Goal: Contribute content: Add original content to the website for others to see

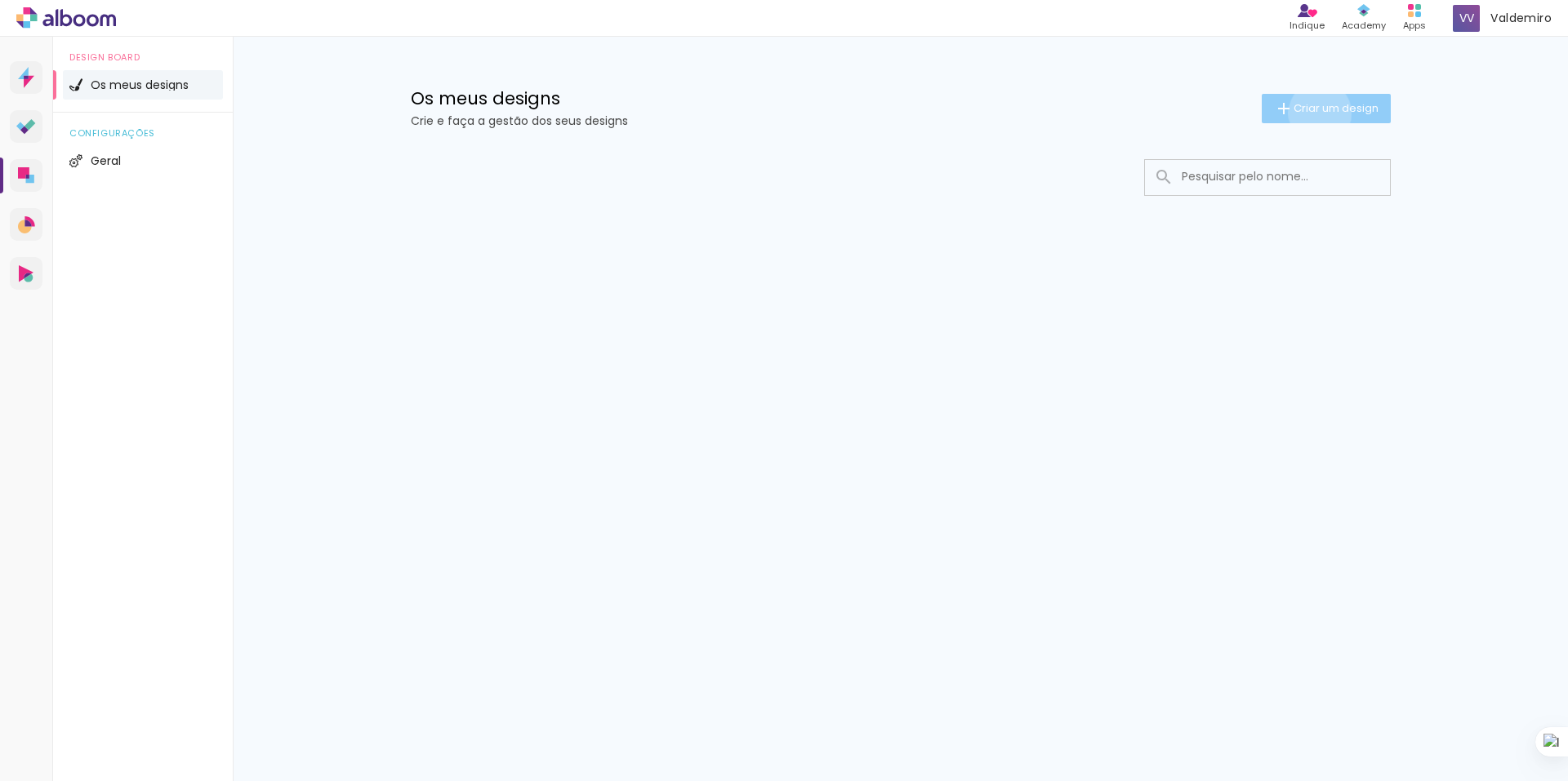
click at [1316, 112] on span "Criar um design" at bounding box center [1336, 108] width 85 height 11
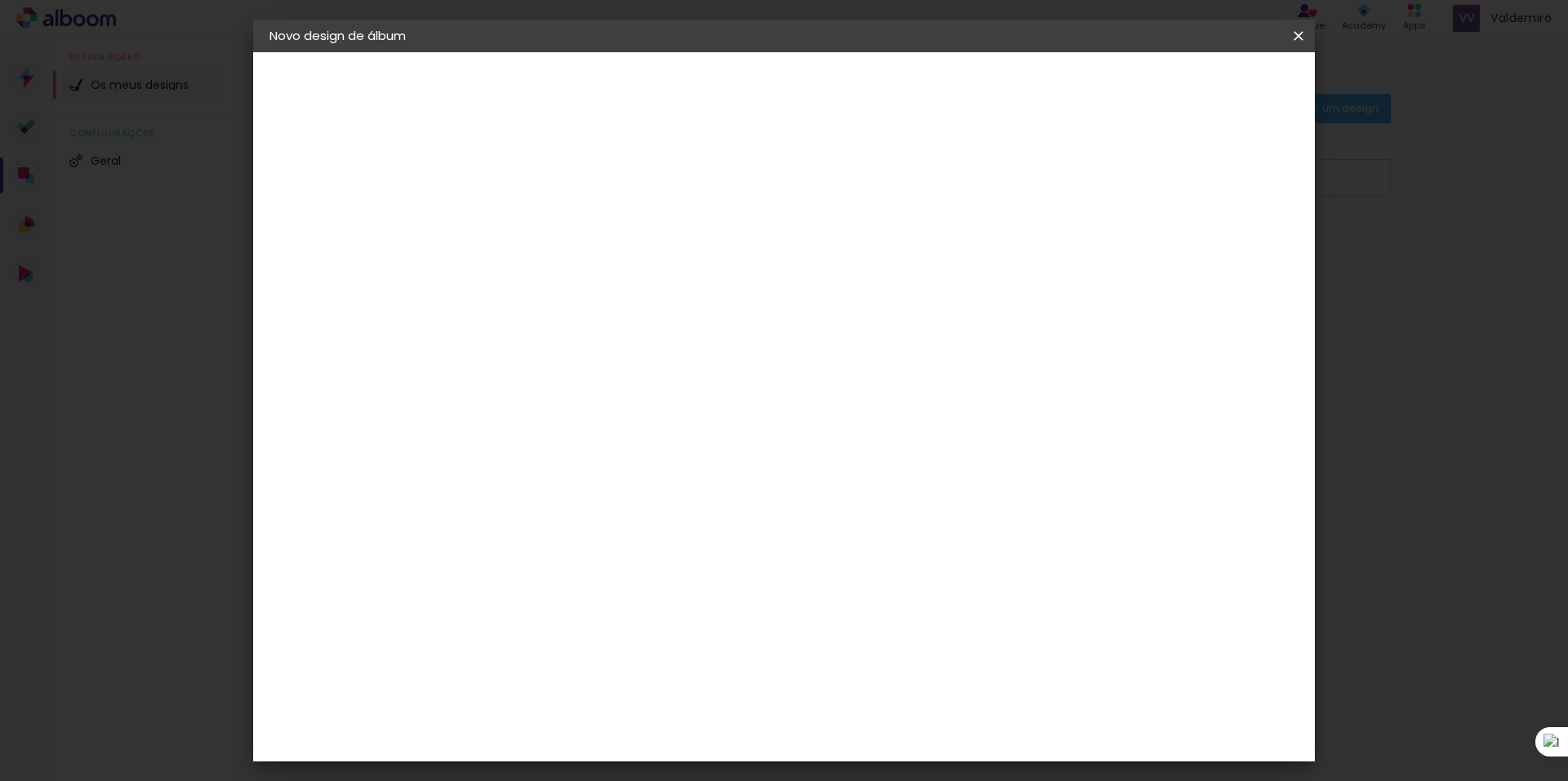
click at [536, 220] on input at bounding box center [536, 220] width 0 height 25
type input "Cerimoria"
type paper-input "Cerimoria"
click at [0, 0] on slot "Avançar" at bounding box center [0, 0] width 0 height 0
click at [576, 259] on input "text" at bounding box center [536, 260] width 81 height 21
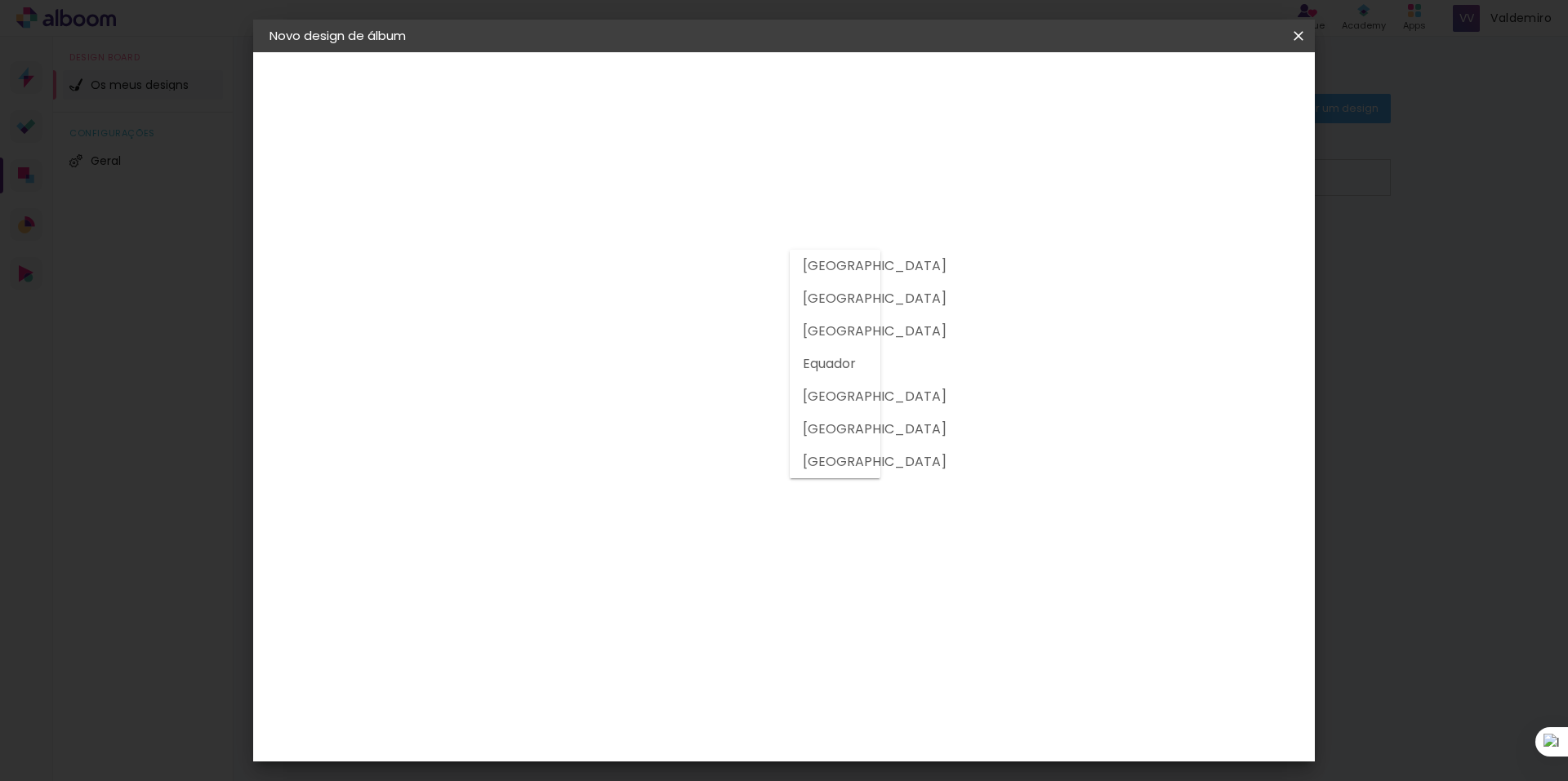
click at [0, 0] on slot "[GEOGRAPHIC_DATA]" at bounding box center [0, 0] width 0 height 0
type input "[GEOGRAPHIC_DATA]"
click at [586, 310] on div "Álbum&Cia" at bounding box center [562, 305] width 72 height 13
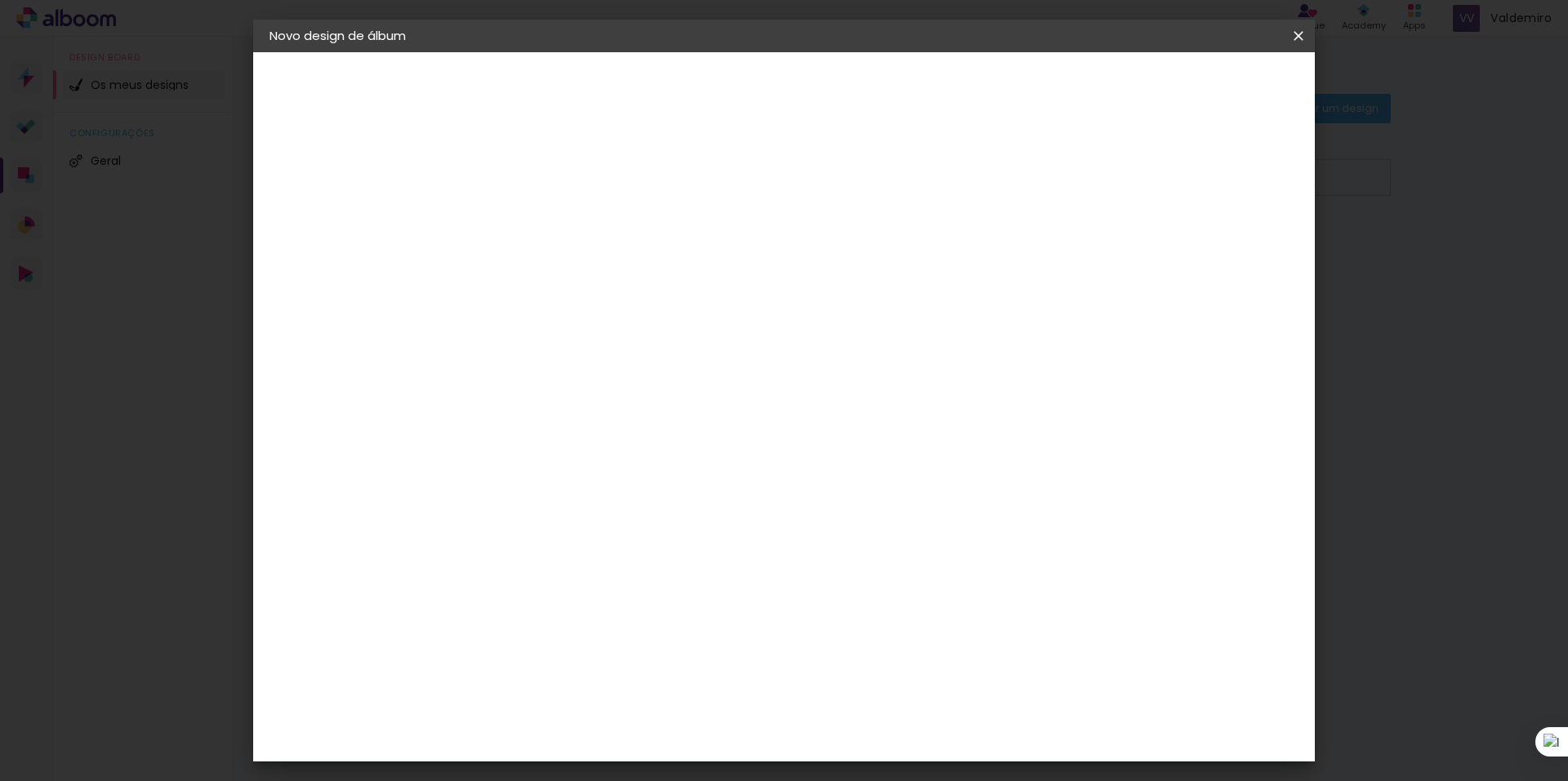
click at [0, 0] on slot "Avançar" at bounding box center [0, 0] width 0 height 0
click at [707, 321] on span "10 × 15 cm" at bounding box center [676, 329] width 60 height 43
click at [646, 546] on span "25 × 25" at bounding box center [608, 562] width 76 height 33
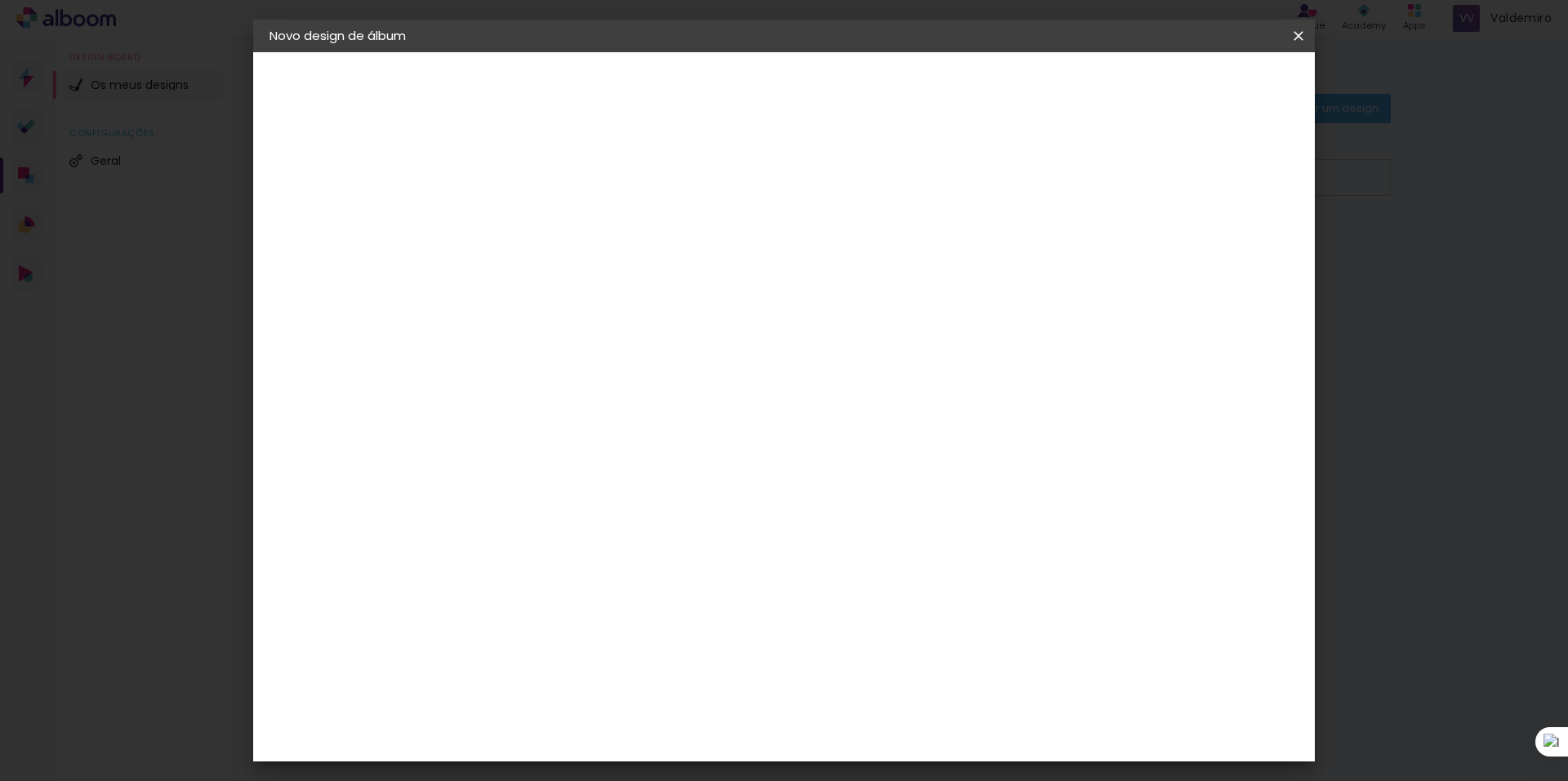
click at [646, 269] on span "15 × 20" at bounding box center [608, 285] width 76 height 33
click at [0, 0] on slot "Avançar" at bounding box center [0, 0] width 0 height 0
click at [1196, 85] on span "Iniciar design" at bounding box center [1158, 86] width 75 height 12
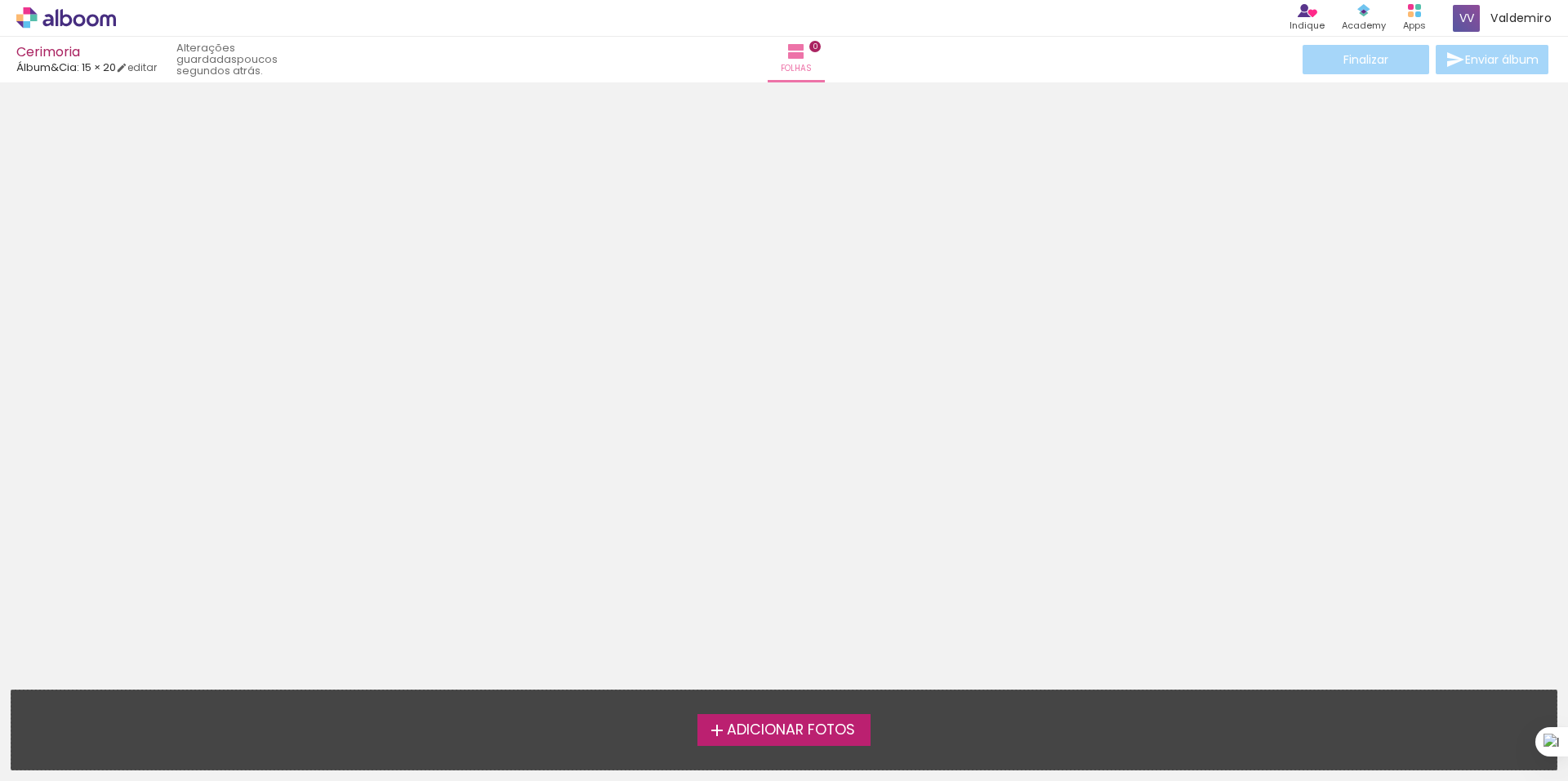
click at [733, 732] on span "Adicionar Fotos" at bounding box center [790, 731] width 128 height 14
click at [0, 0] on input "file" at bounding box center [0, 0] width 0 height 0
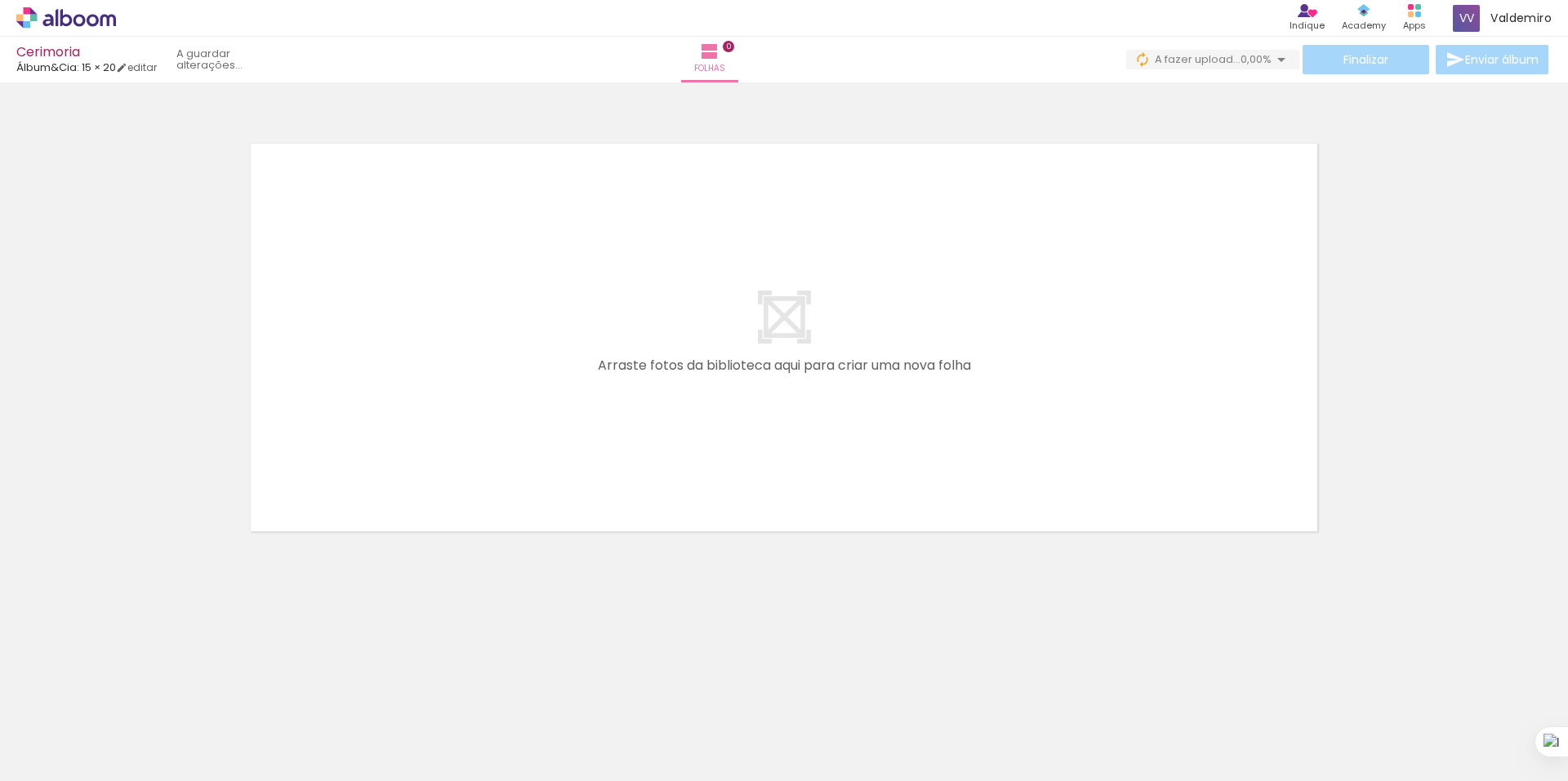
click at [804, 343] on quentale-layouter at bounding box center [784, 337] width 1095 height 416
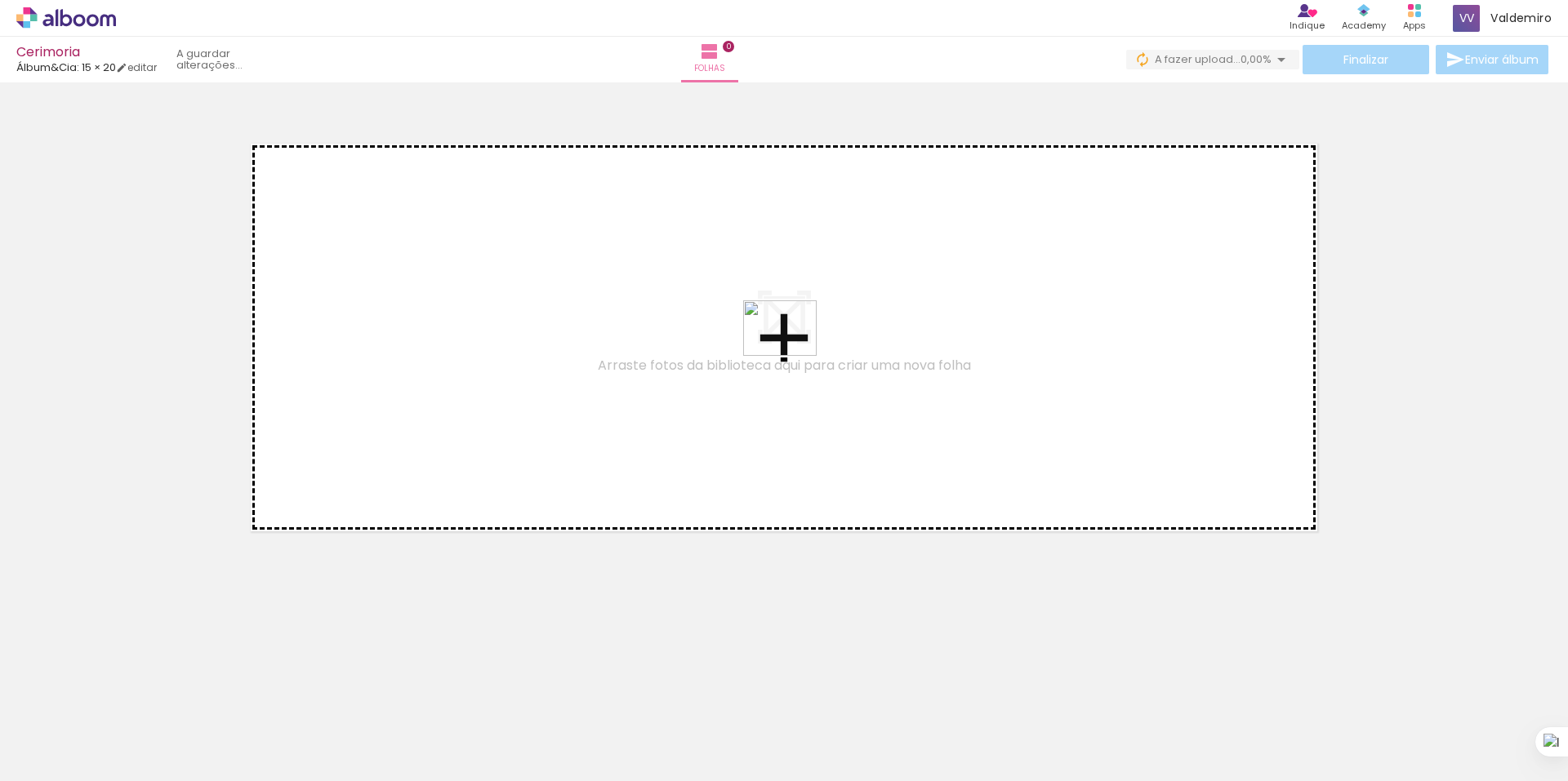
drag, startPoint x: 266, startPoint y: 733, endPoint x: 792, endPoint y: 349, distance: 651.3
click at [792, 349] on quentale-workspace at bounding box center [784, 390] width 1568 height 781
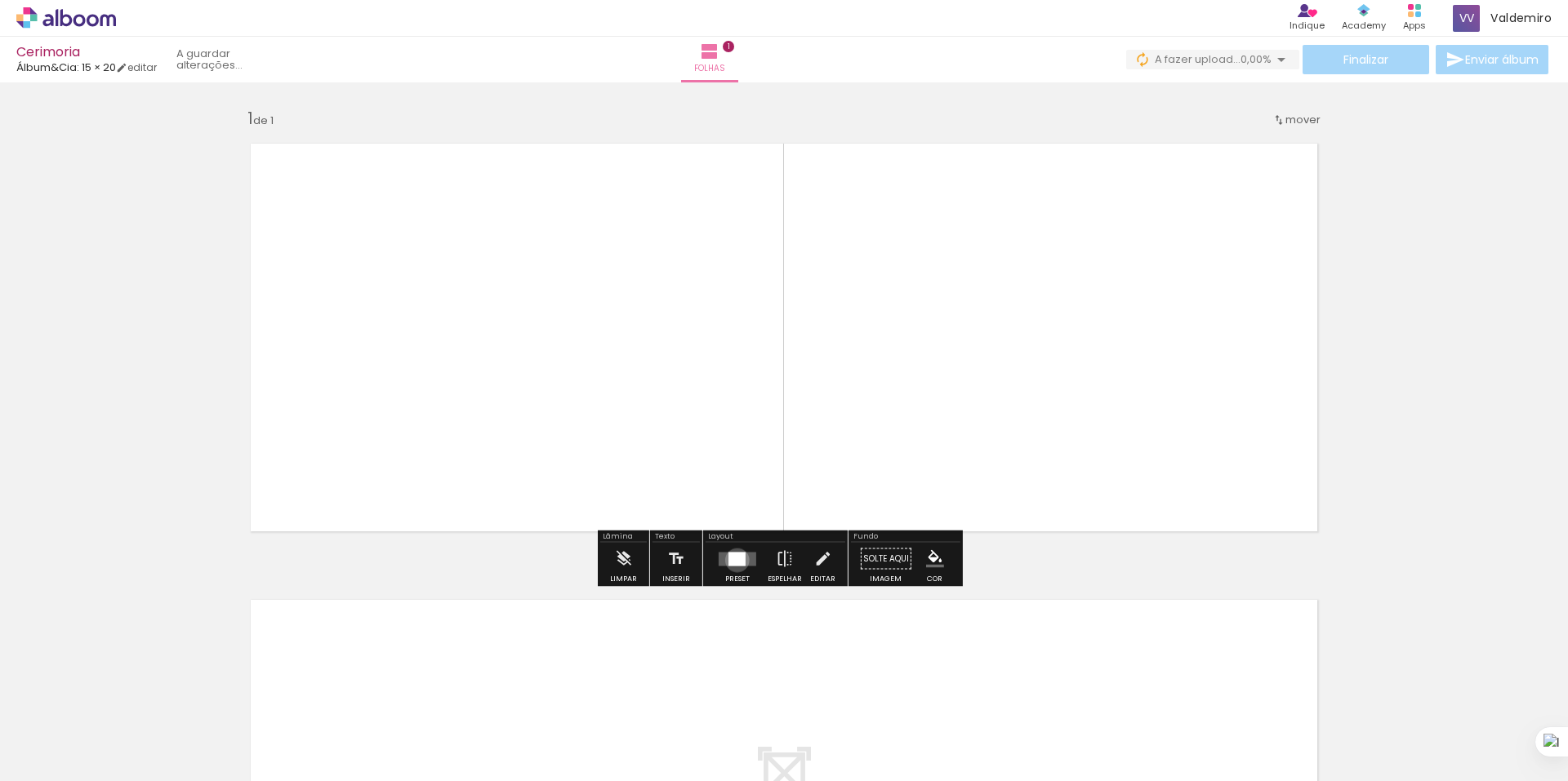
click at [734, 560] on div at bounding box center [736, 558] width 17 height 13
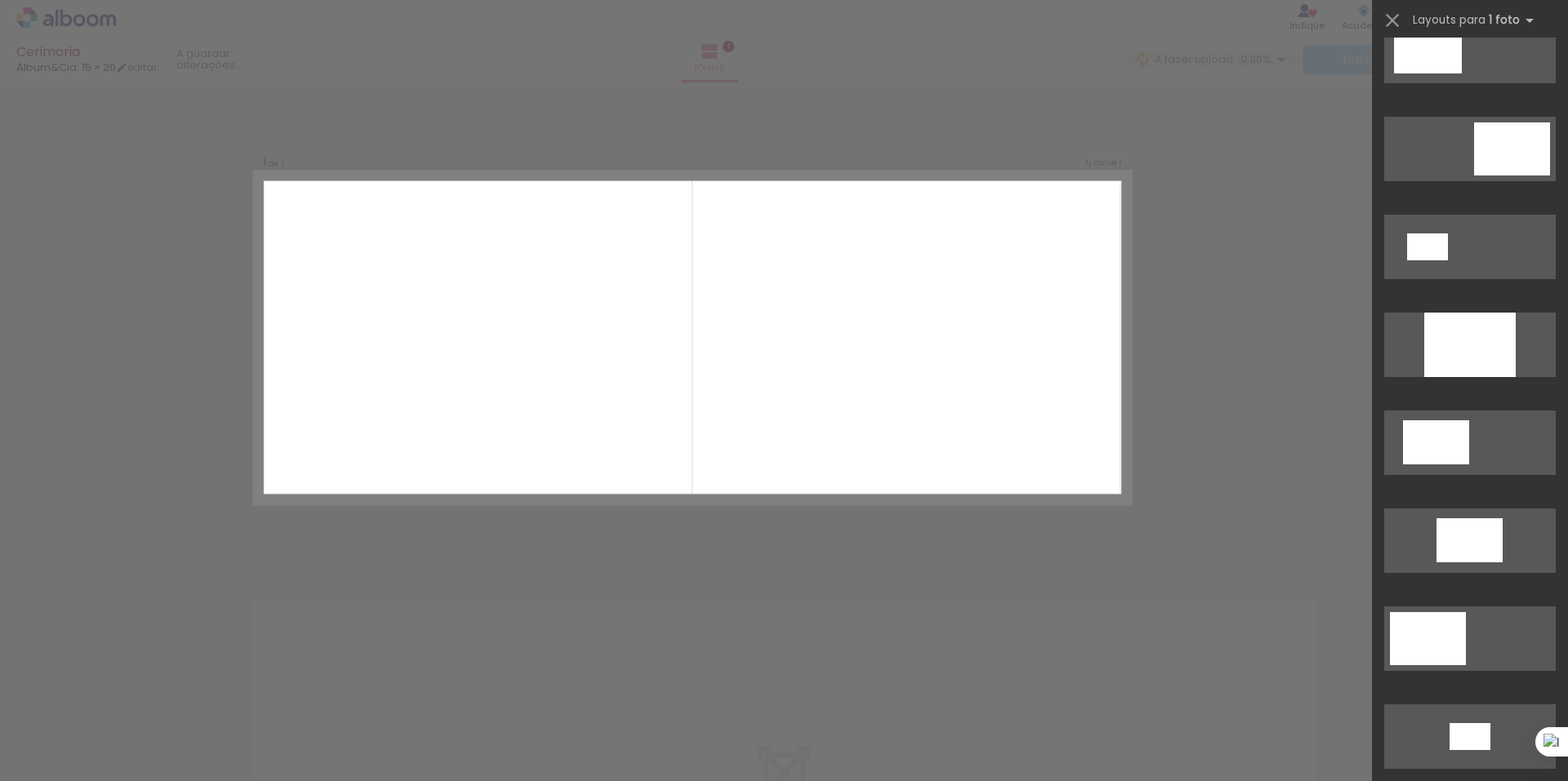
scroll to position [245, 0]
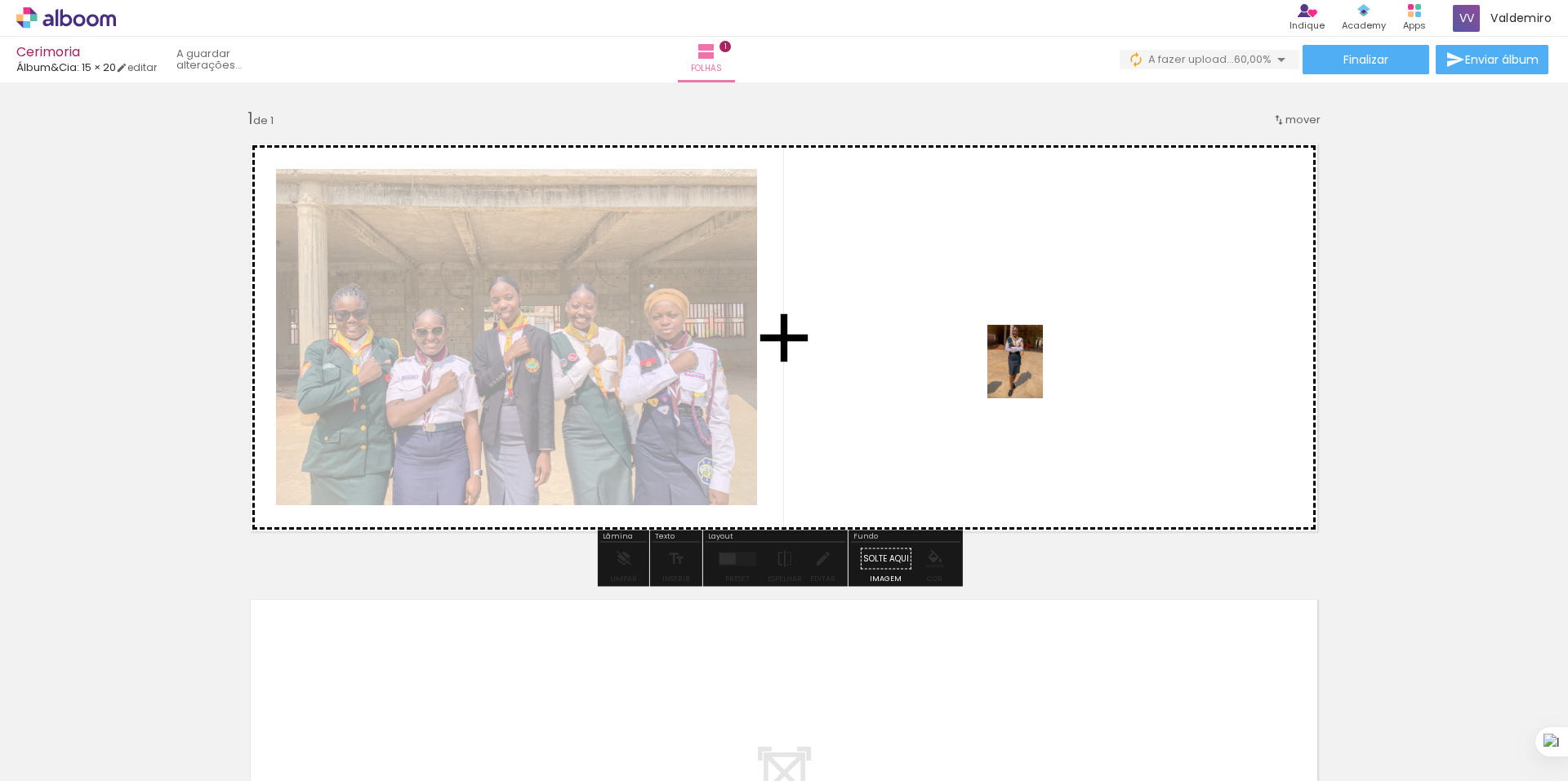
drag, startPoint x: 154, startPoint y: 715, endPoint x: 1036, endPoint y: 373, distance: 946.0
click at [1036, 373] on quentale-workspace at bounding box center [784, 390] width 1568 height 781
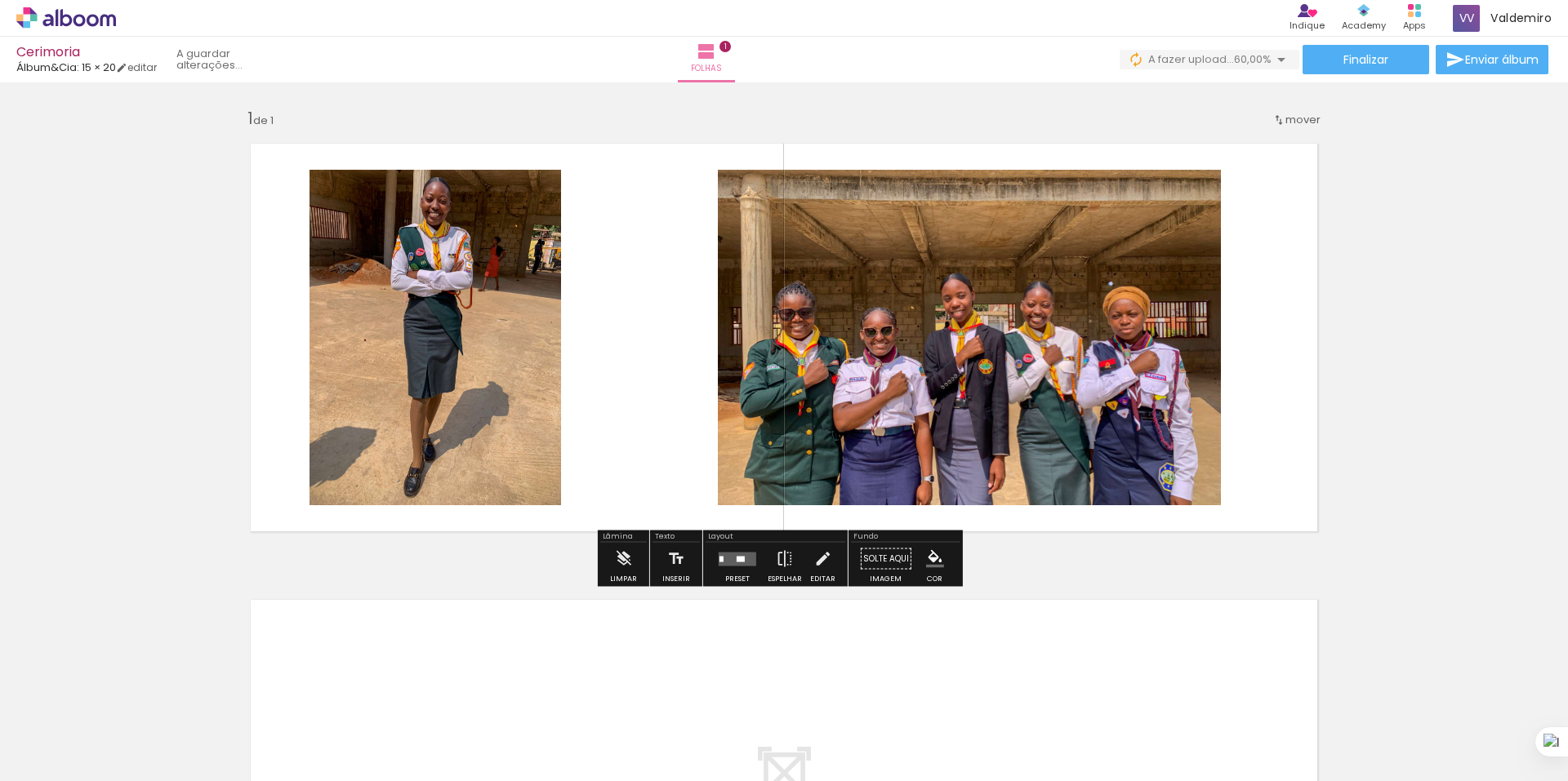
click at [735, 570] on div at bounding box center [737, 559] width 44 height 32
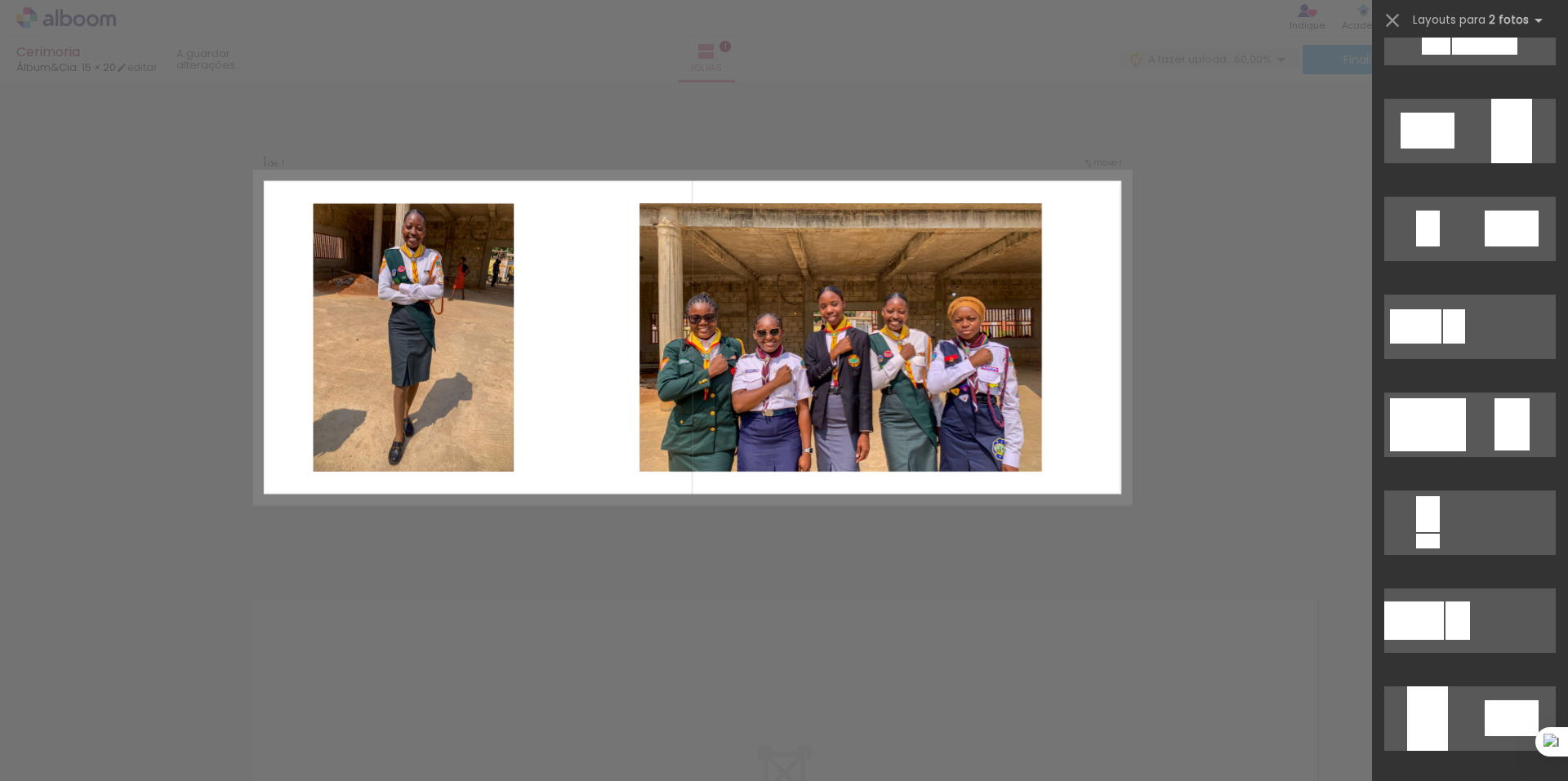
scroll to position [0, 0]
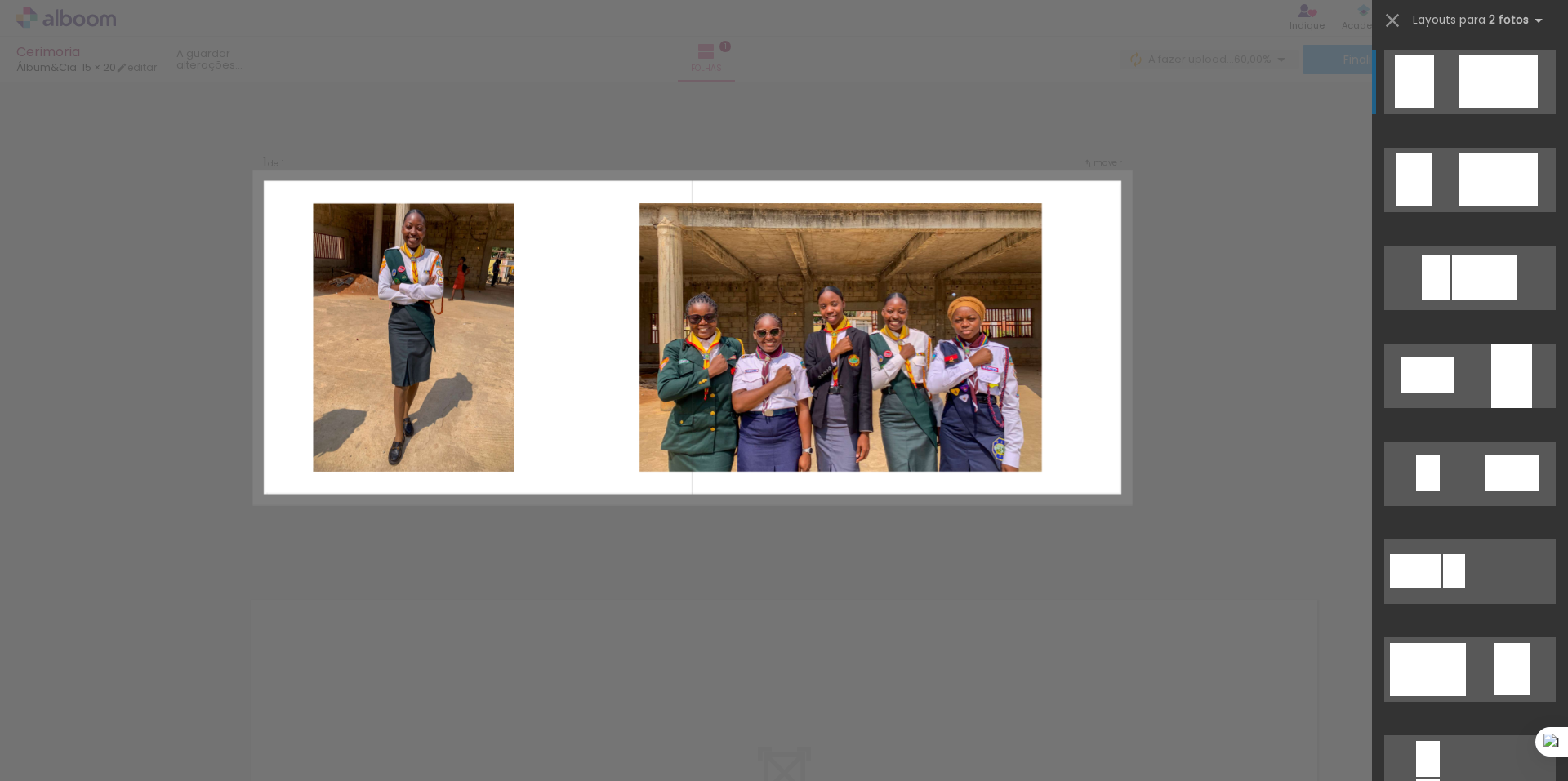
click at [964, 347] on quentale-photo at bounding box center [840, 337] width 402 height 268
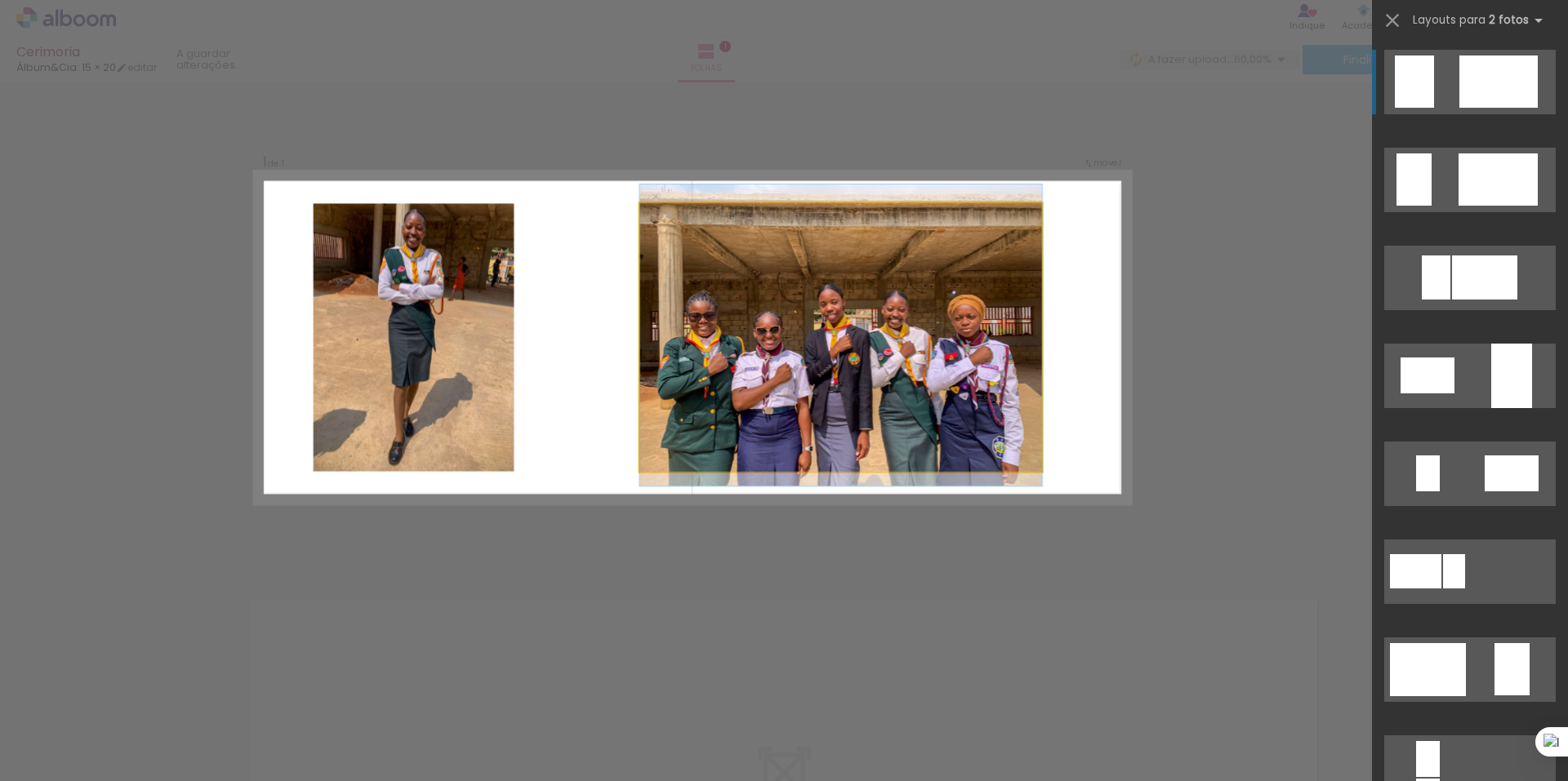
drag, startPoint x: 958, startPoint y: 348, endPoint x: 1003, endPoint y: 346, distance: 45.0
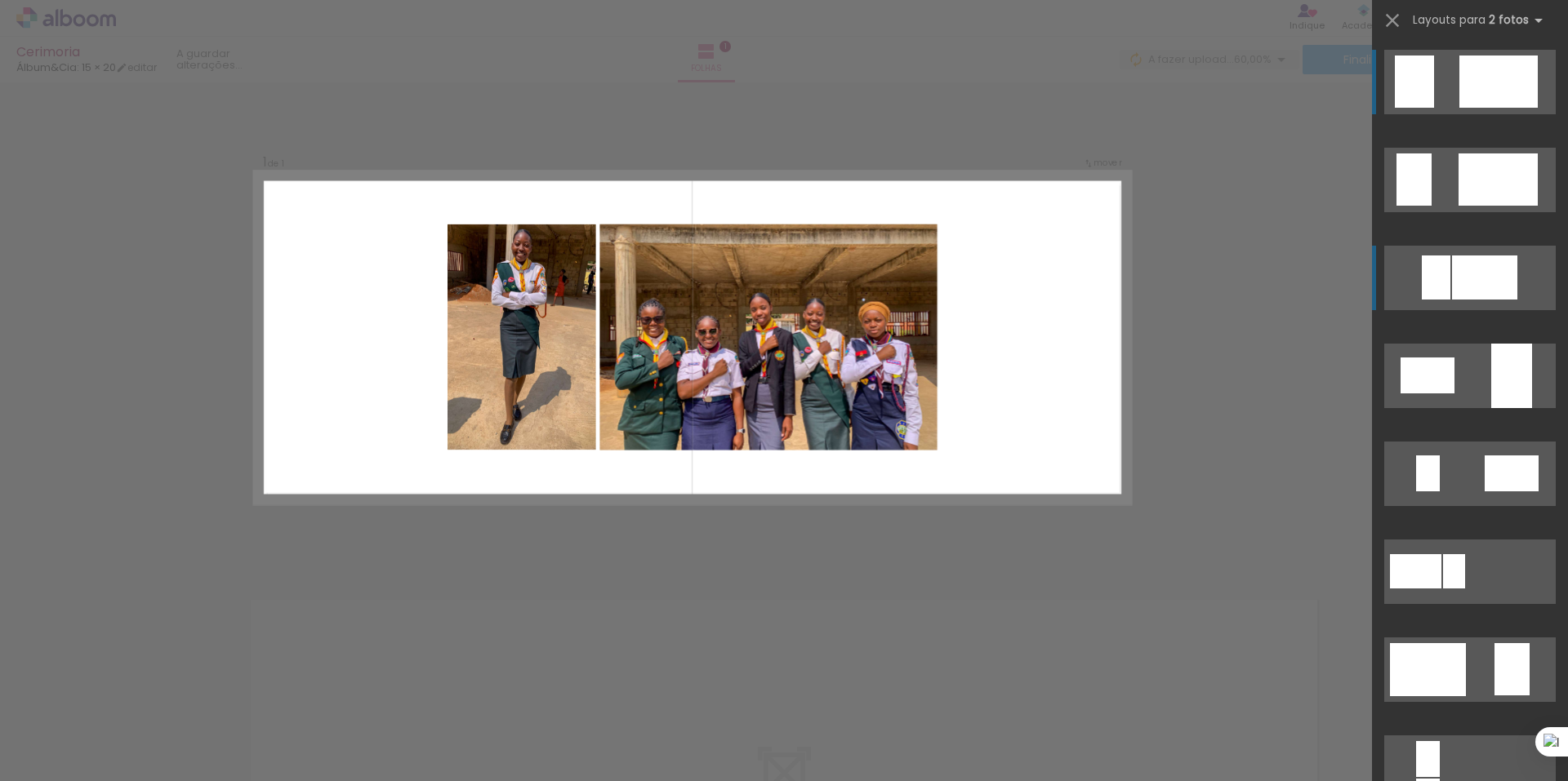
click at [1459, 108] on div at bounding box center [1498, 82] width 78 height 52
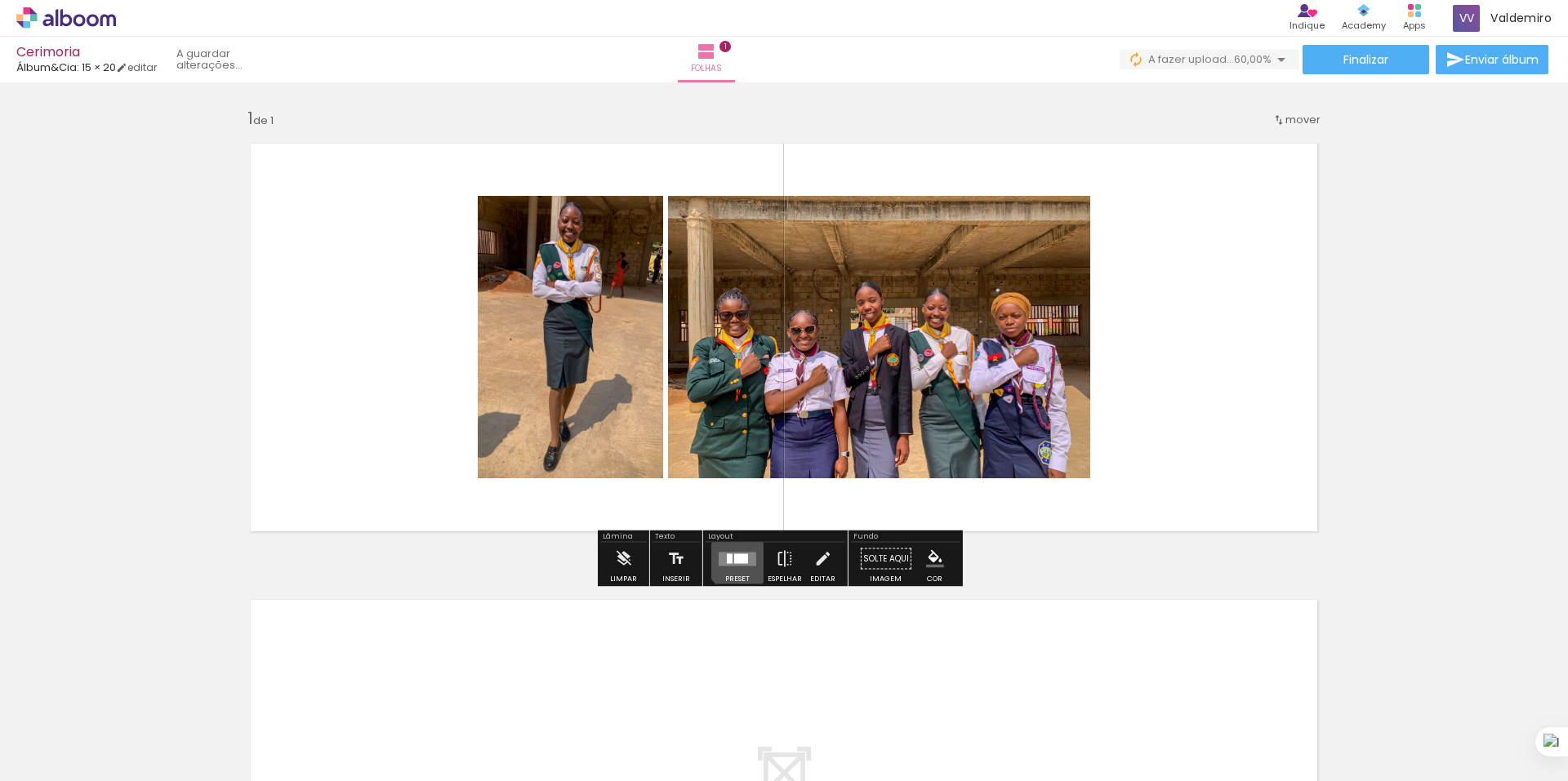
click at [734, 561] on div at bounding box center [741, 558] width 14 height 10
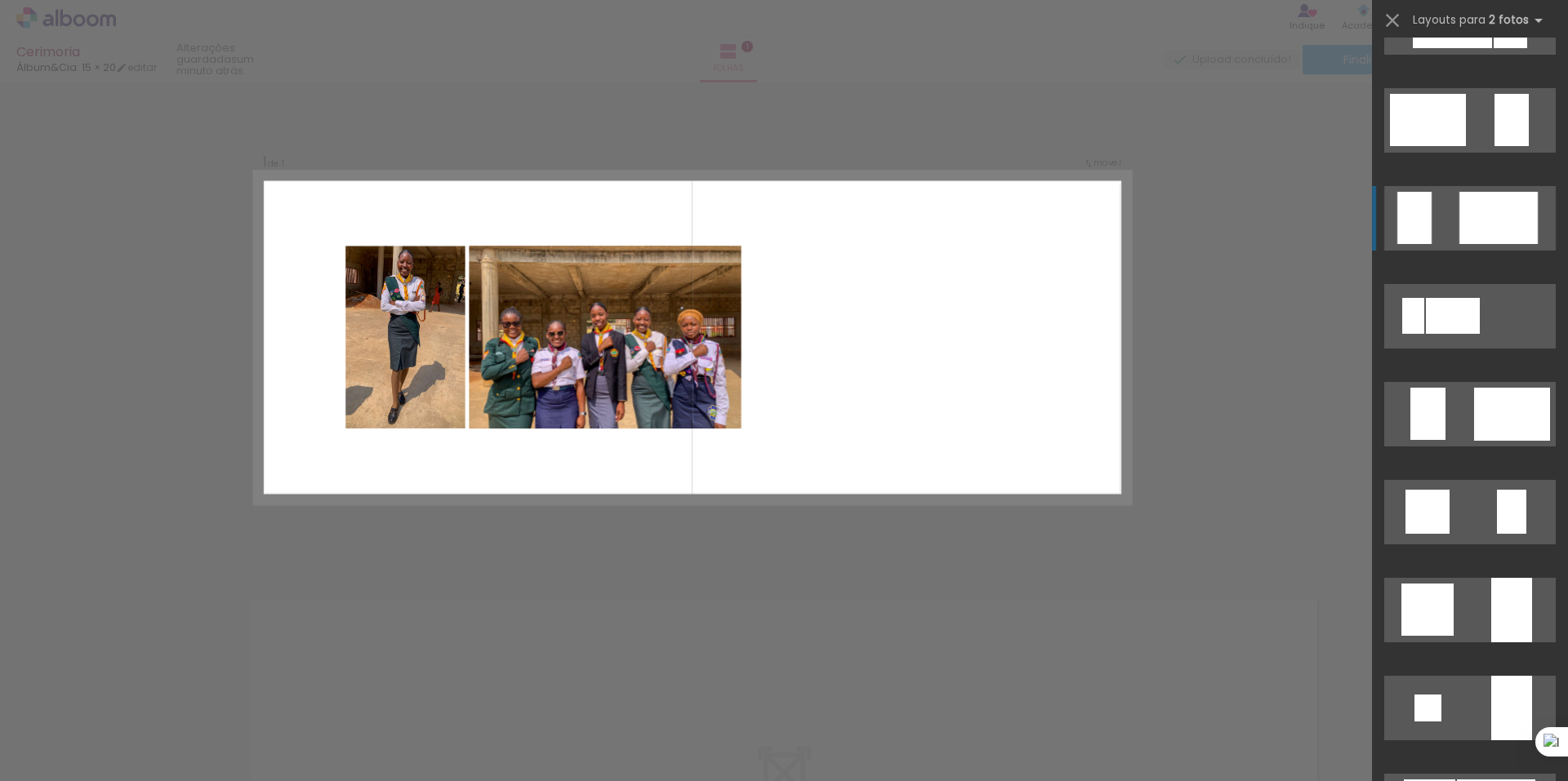
scroll to position [1012, 0]
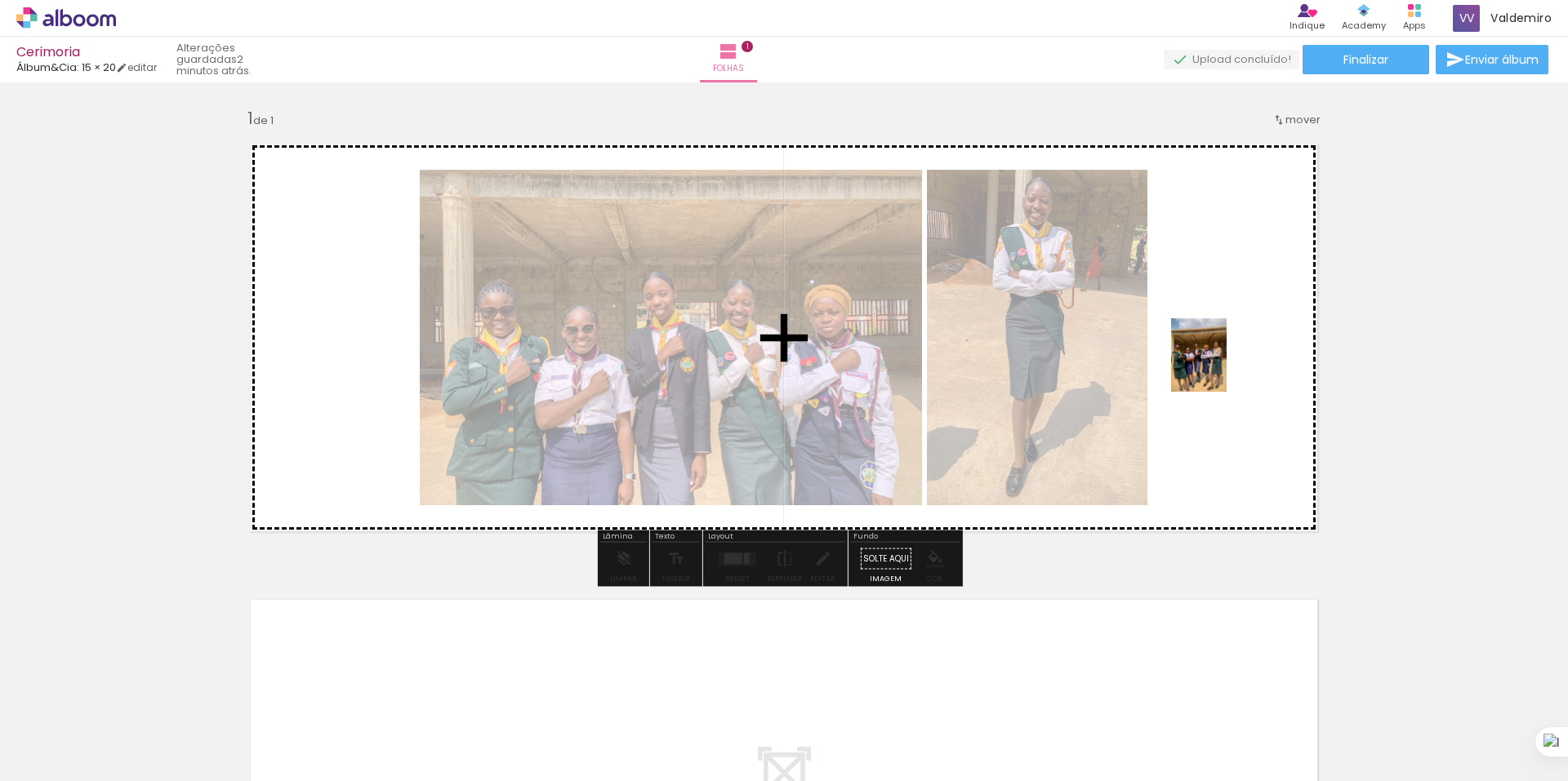
drag, startPoint x: 506, startPoint y: 714, endPoint x: 1224, endPoint y: 364, distance: 798.8
click at [1224, 364] on quentale-workspace at bounding box center [784, 390] width 1568 height 781
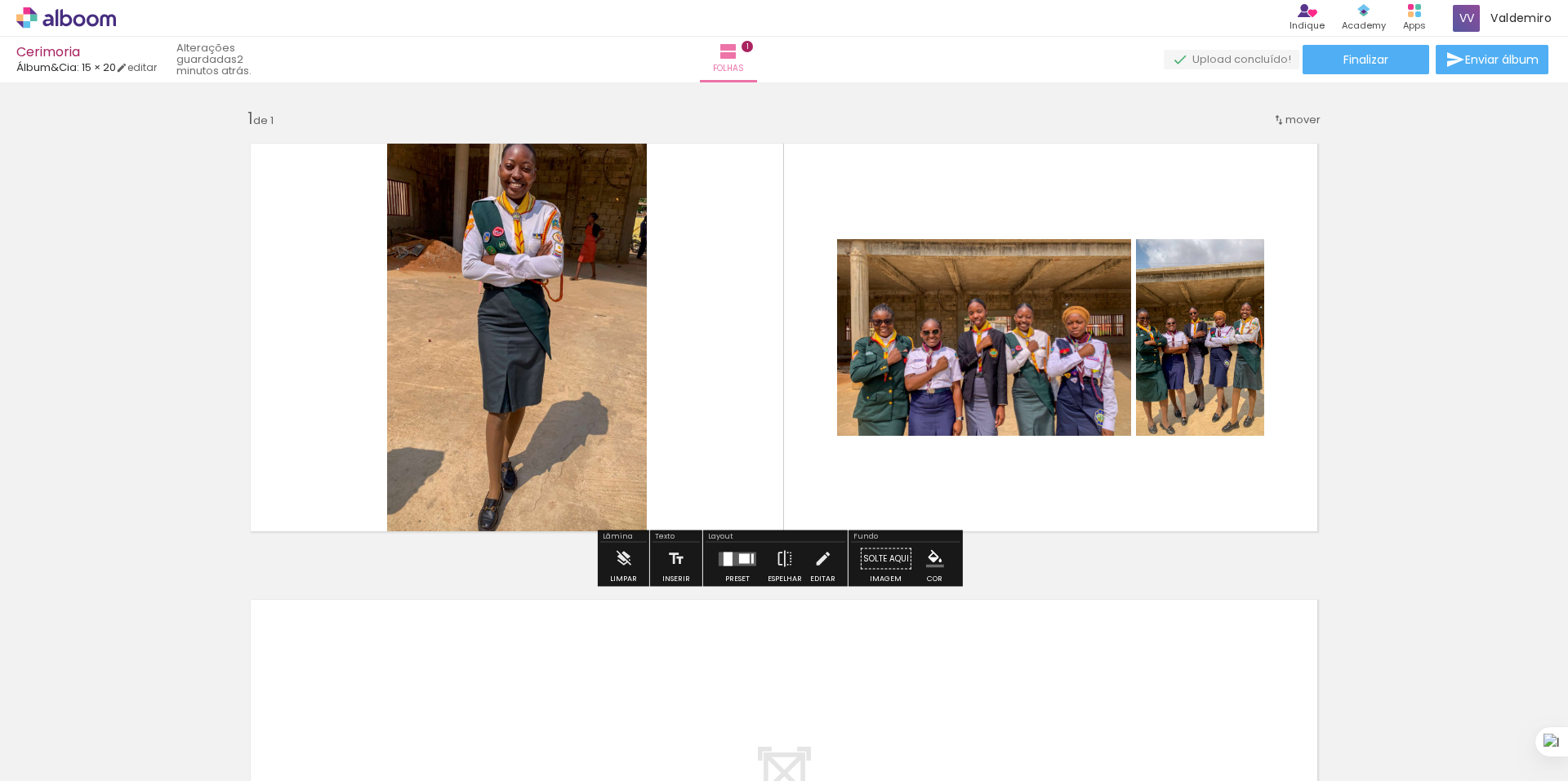
click at [746, 560] on quentale-layouter at bounding box center [737, 558] width 38 height 13
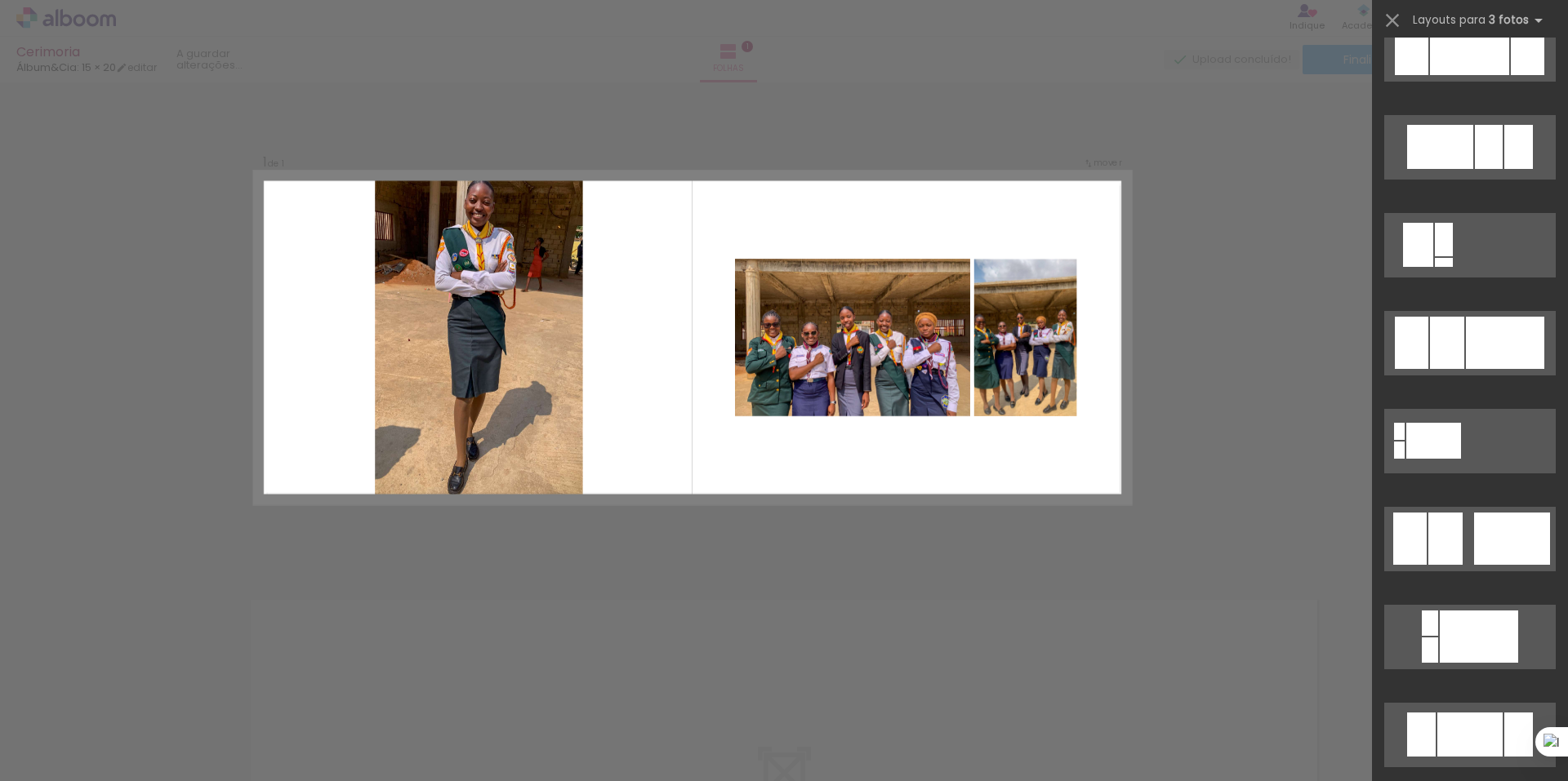
scroll to position [0, 0]
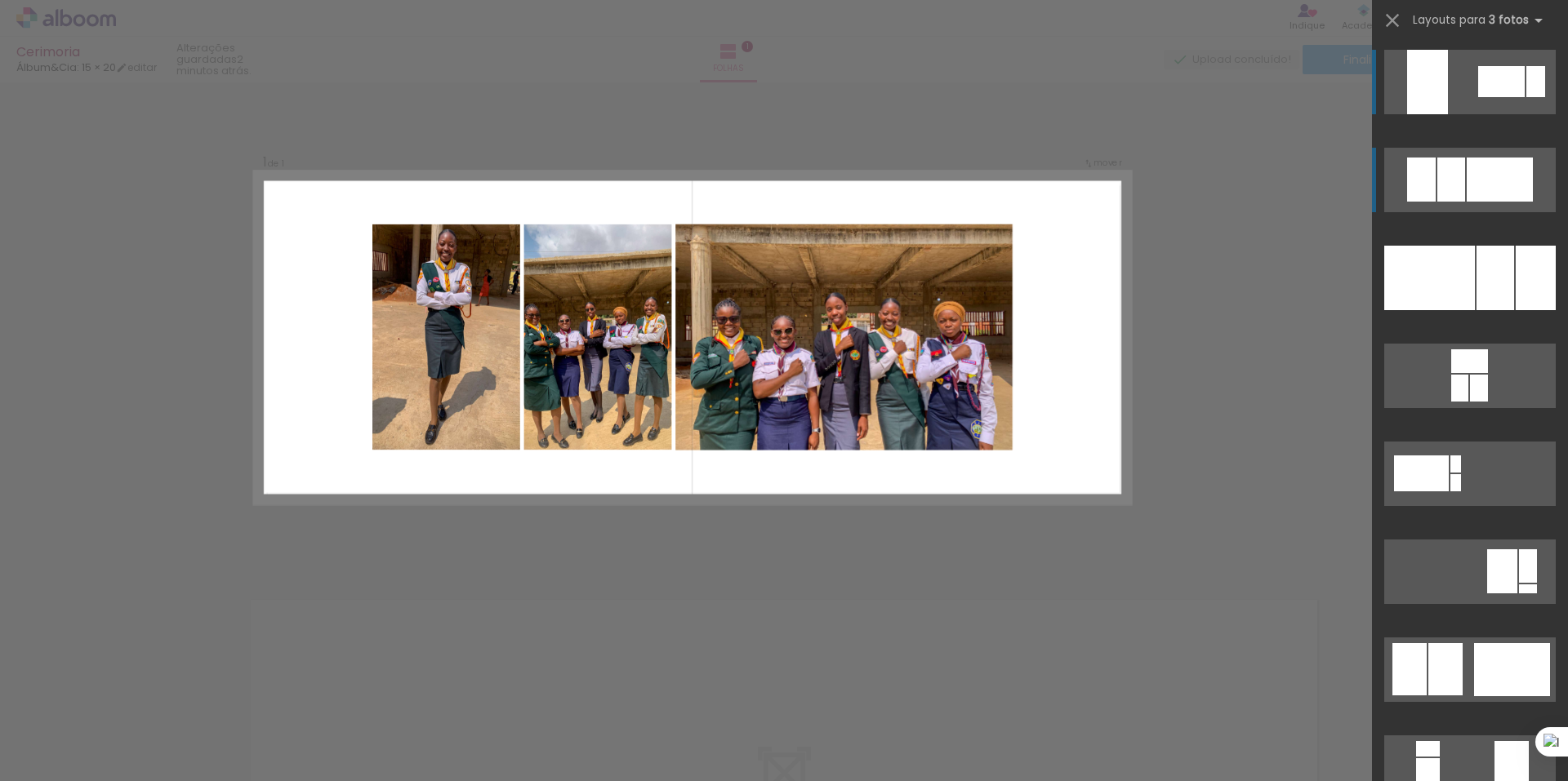
click at [1478, 97] on div at bounding box center [1501, 81] width 47 height 31
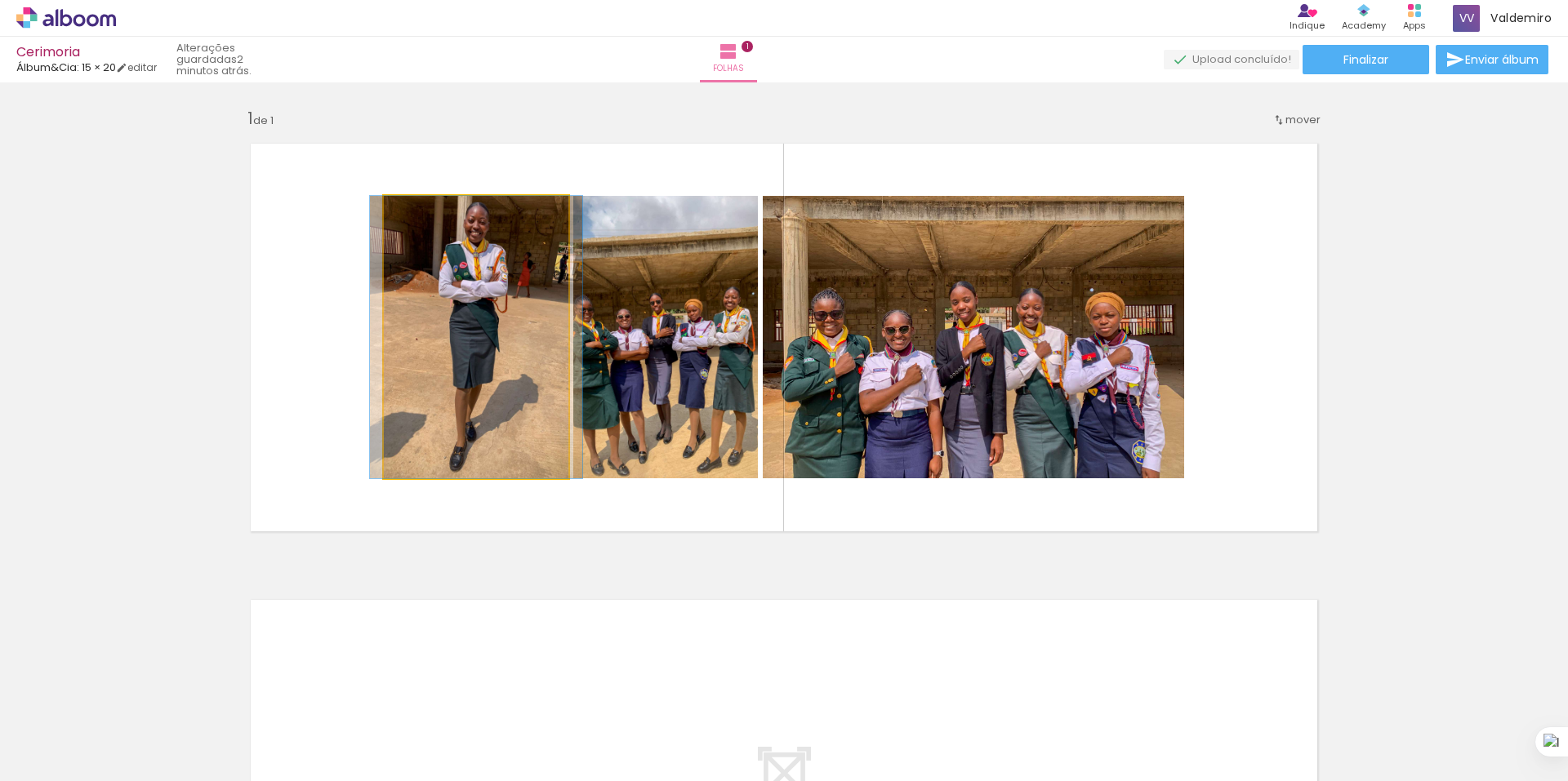
click at [529, 287] on quentale-photo at bounding box center [475, 337] width 185 height 283
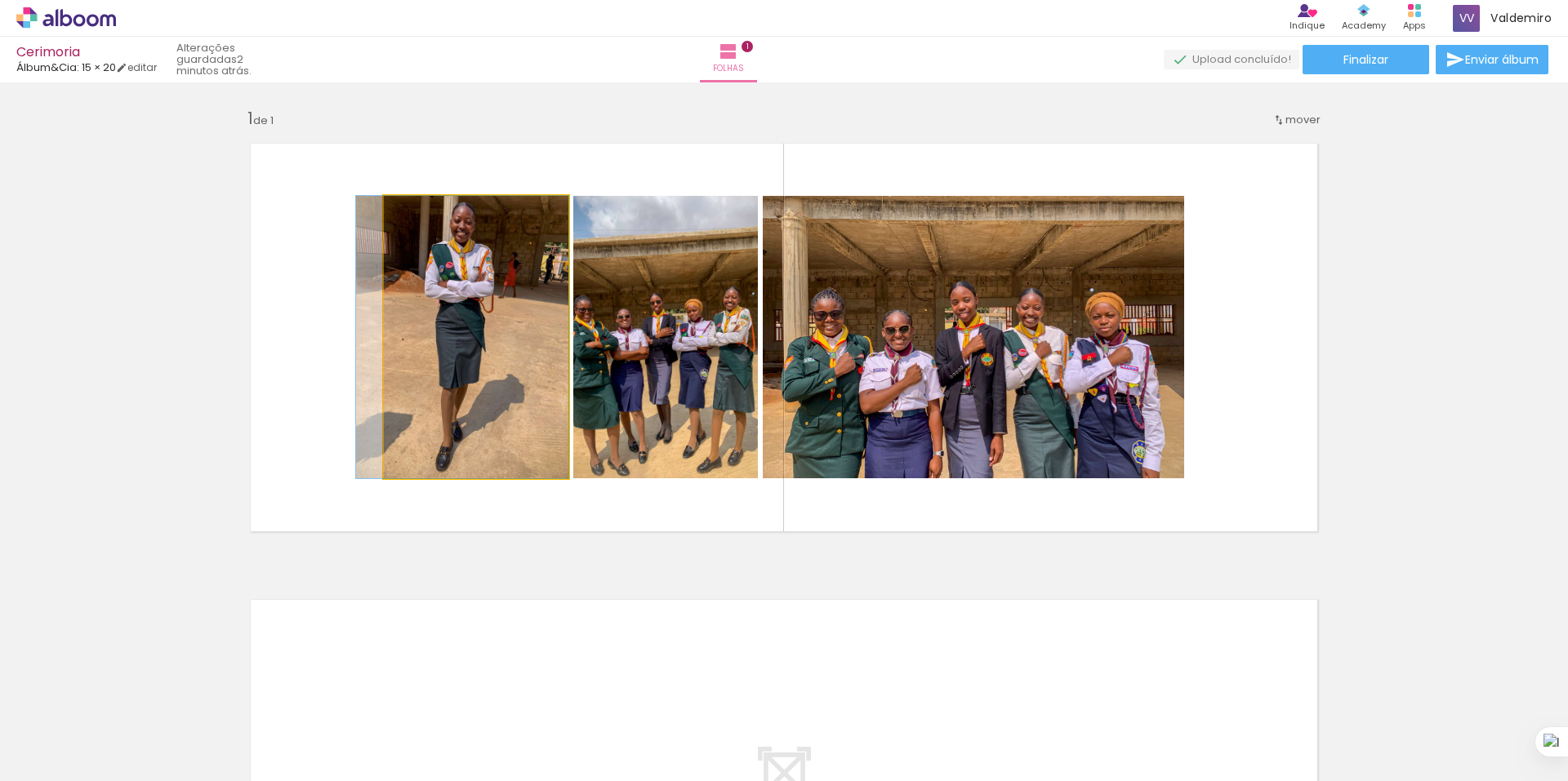
drag, startPoint x: 520, startPoint y: 293, endPoint x: 458, endPoint y: 292, distance: 62.0
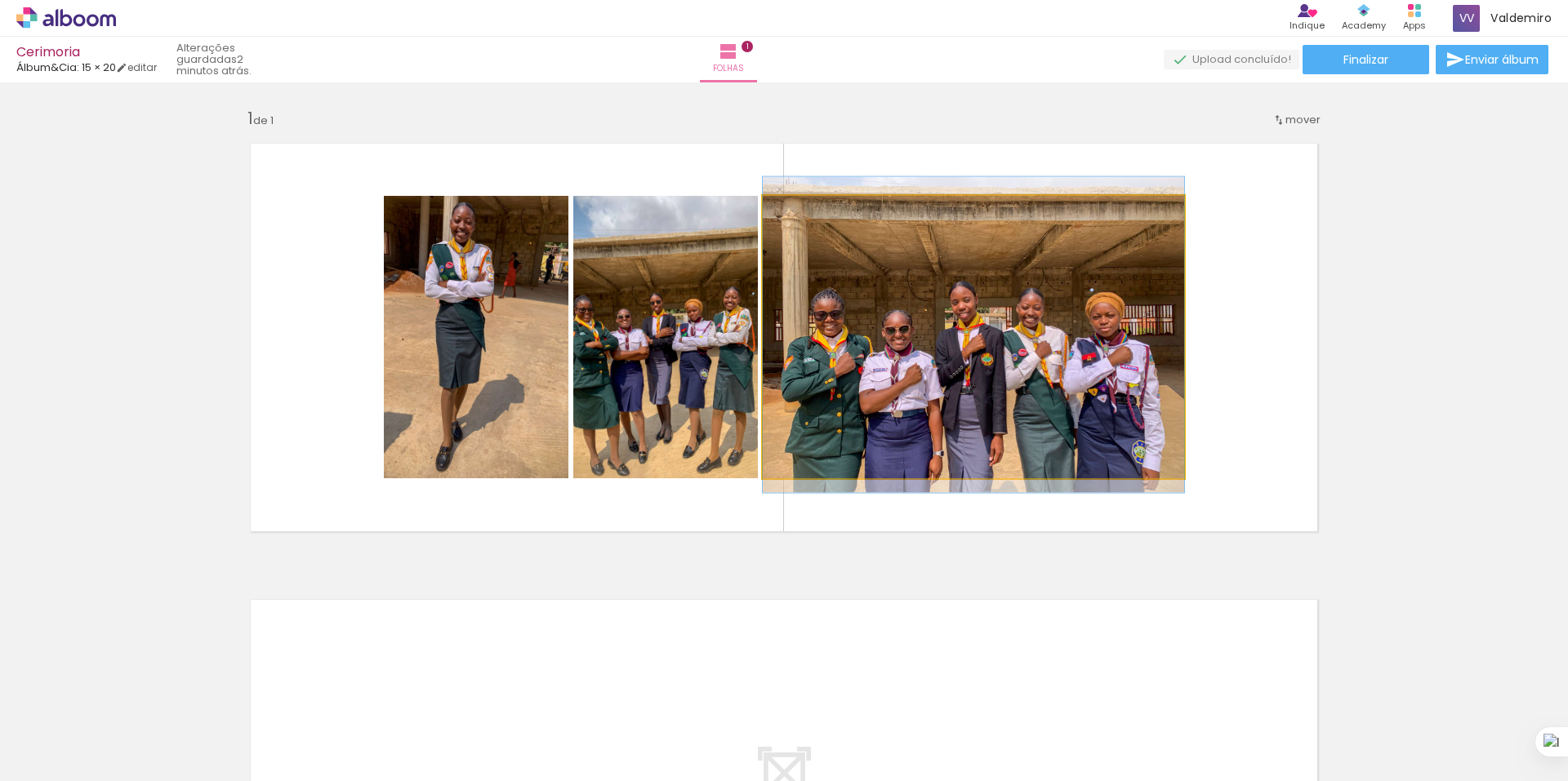
click at [1156, 365] on quentale-photo at bounding box center [973, 337] width 421 height 283
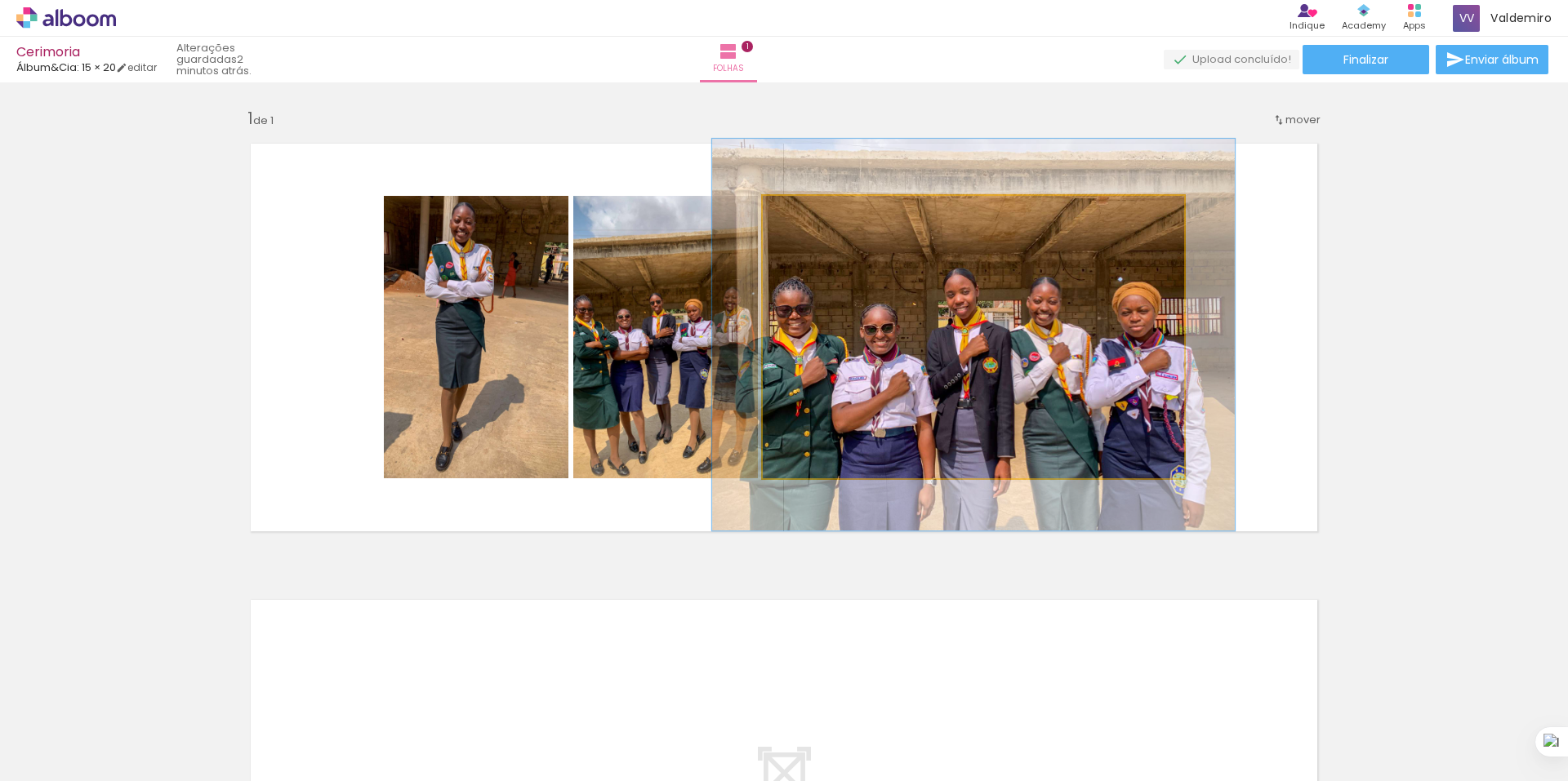
click at [814, 214] on div at bounding box center [833, 212] width 64 height 26
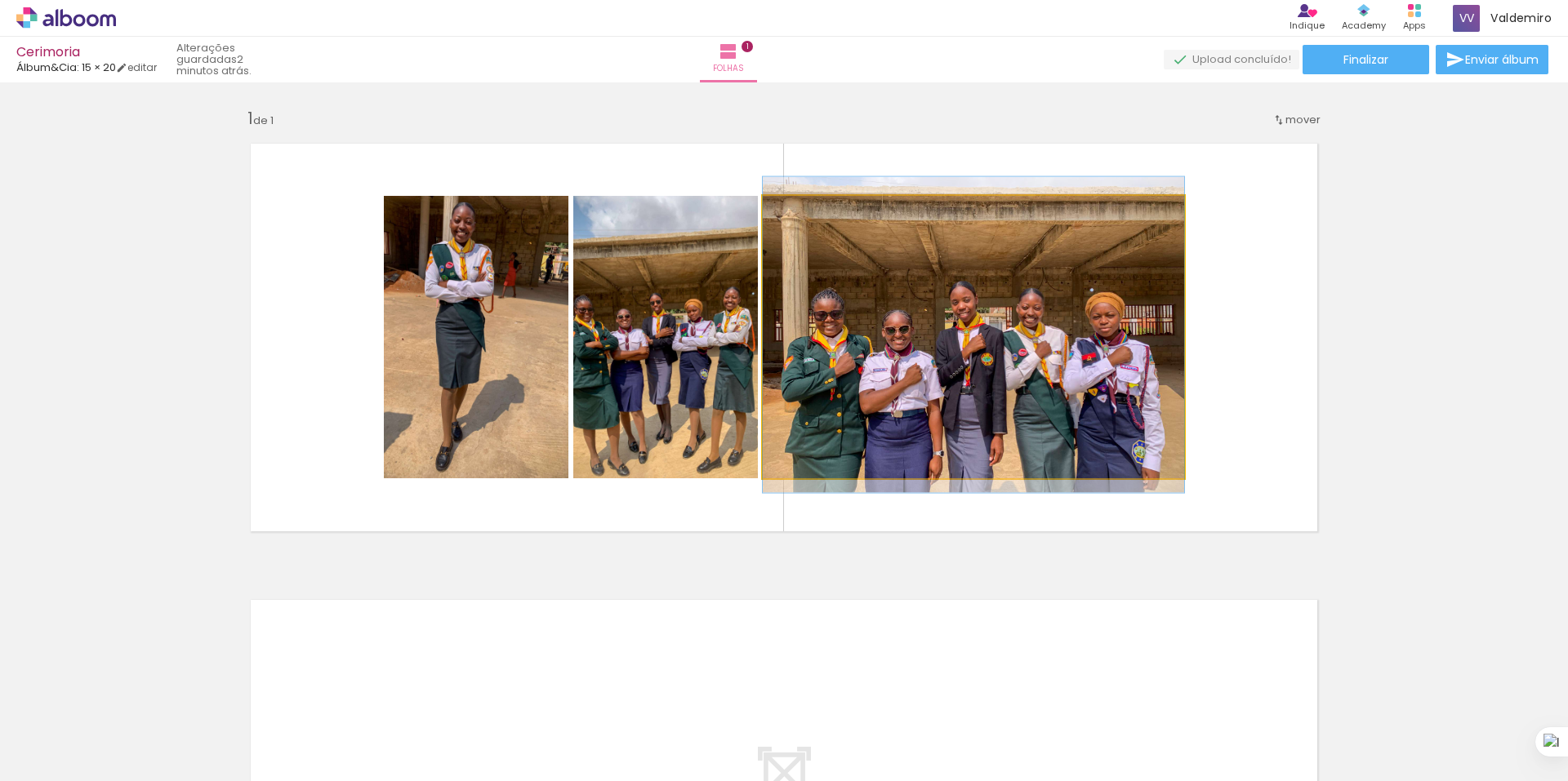
drag, startPoint x: 814, startPoint y: 214, endPoint x: 771, endPoint y: 215, distance: 43.0
type paper-slider "100"
click at [771, 215] on div at bounding box center [825, 212] width 113 height 24
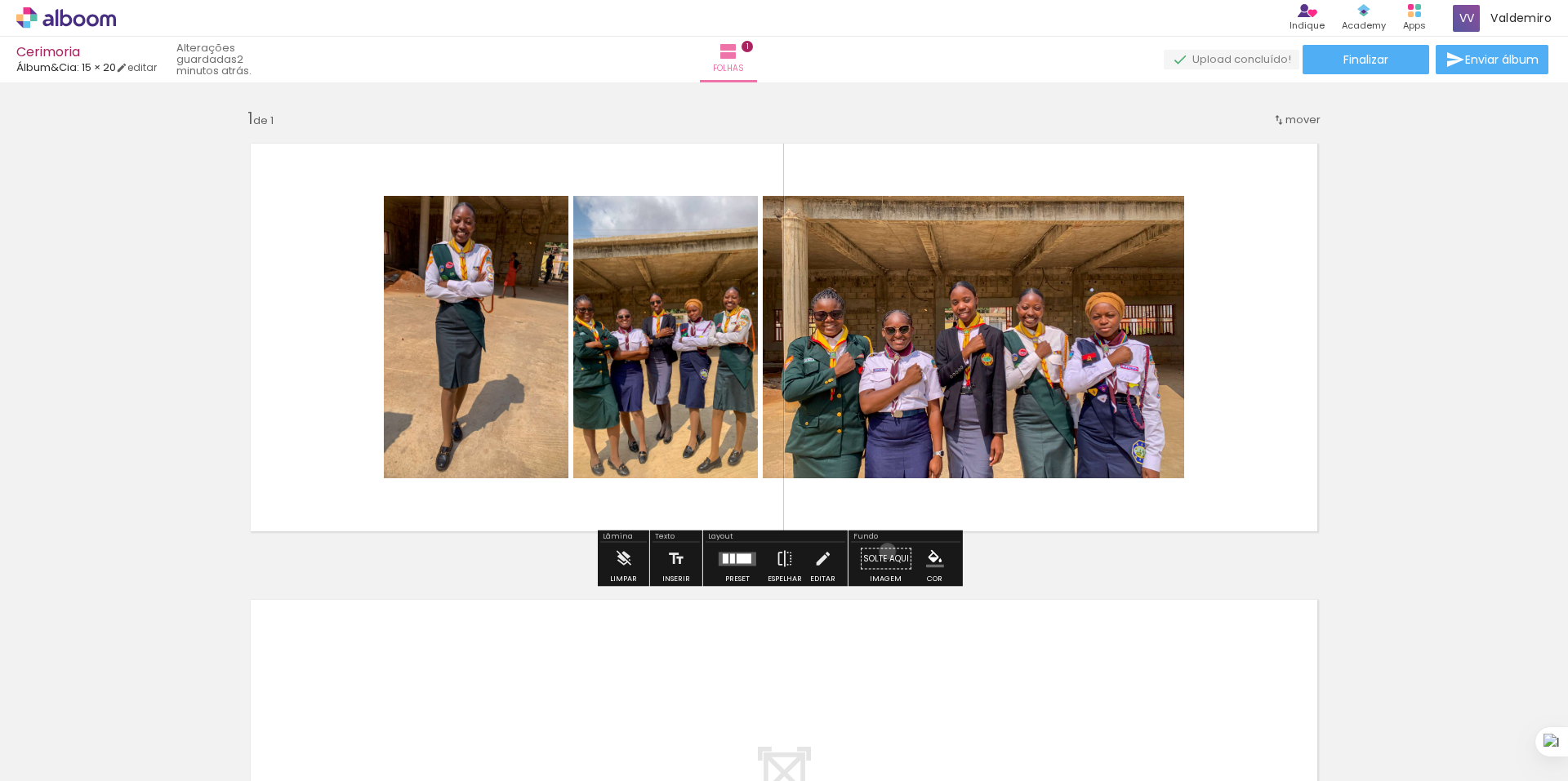
click at [882, 551] on paper-button "Solte aqui Imagem" at bounding box center [886, 563] width 59 height 41
click at [873, 559] on paper-button "Solte aqui Imagem" at bounding box center [886, 563] width 59 height 41
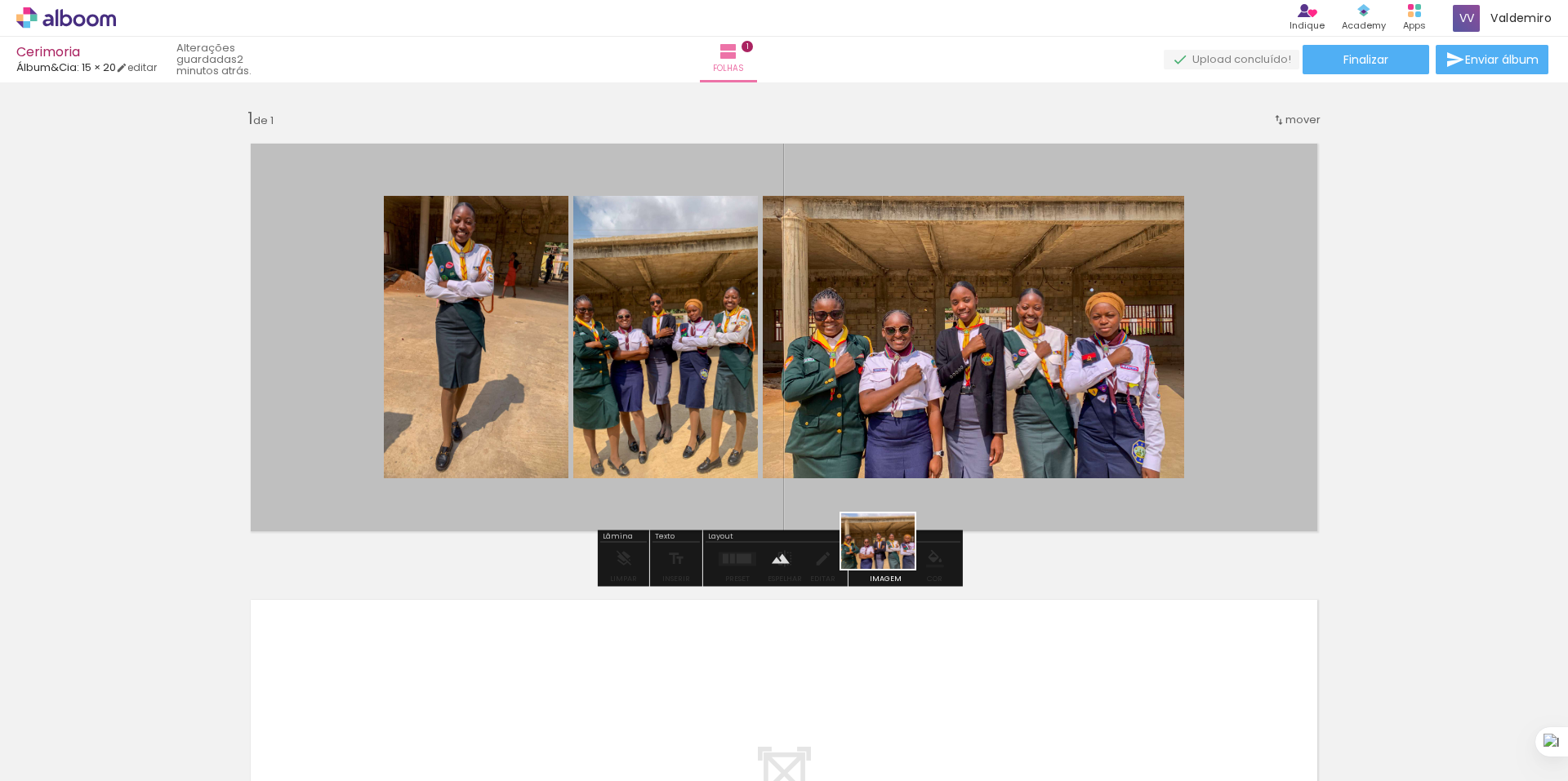
drag, startPoint x: 587, startPoint y: 701, endPoint x: 888, endPoint y: 566, distance: 329.9
click at [888, 566] on quentale-workspace at bounding box center [784, 390] width 1568 height 781
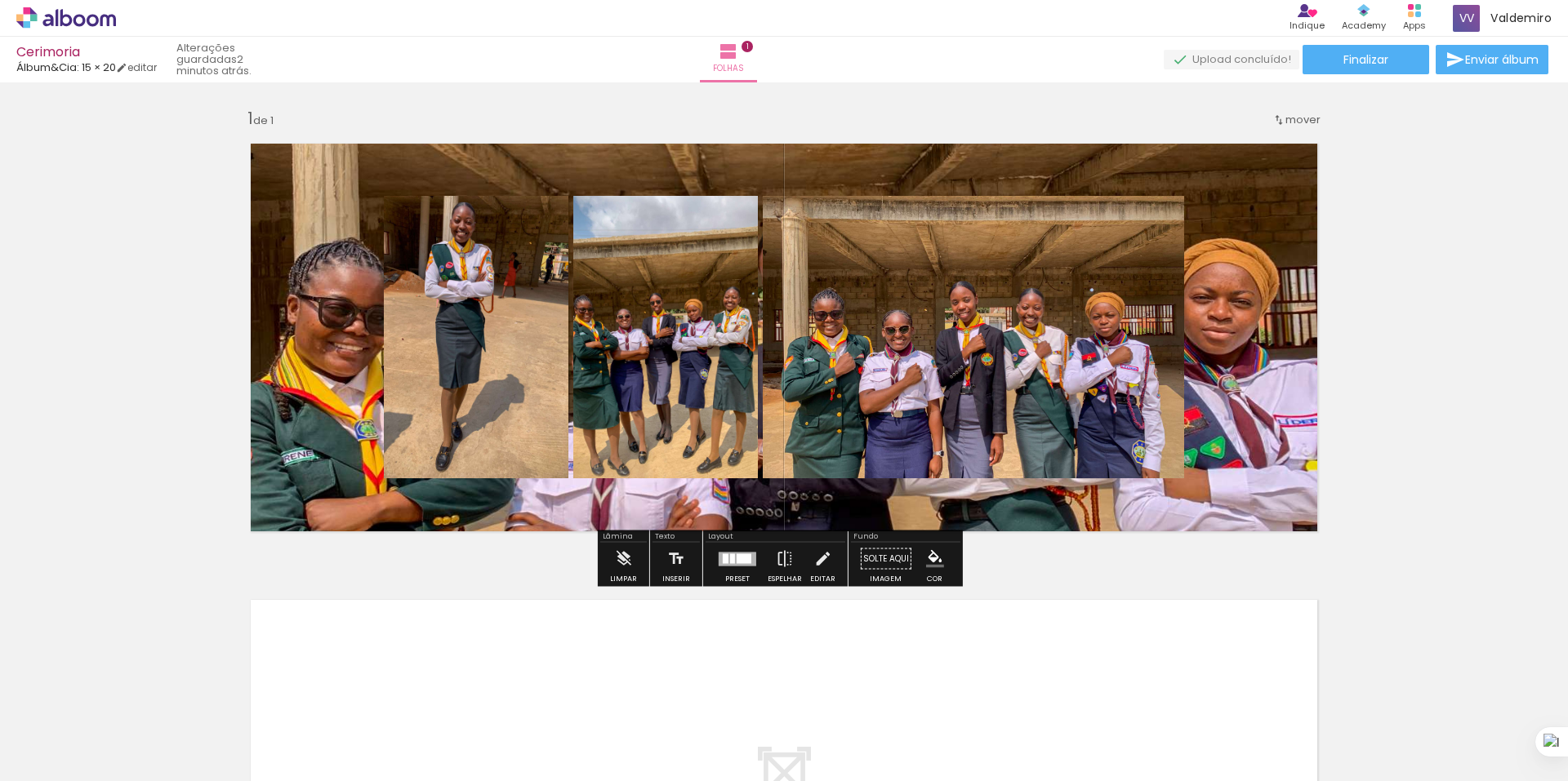
click at [886, 559] on paper-button "Solte aqui Imagem" at bounding box center [886, 563] width 59 height 41
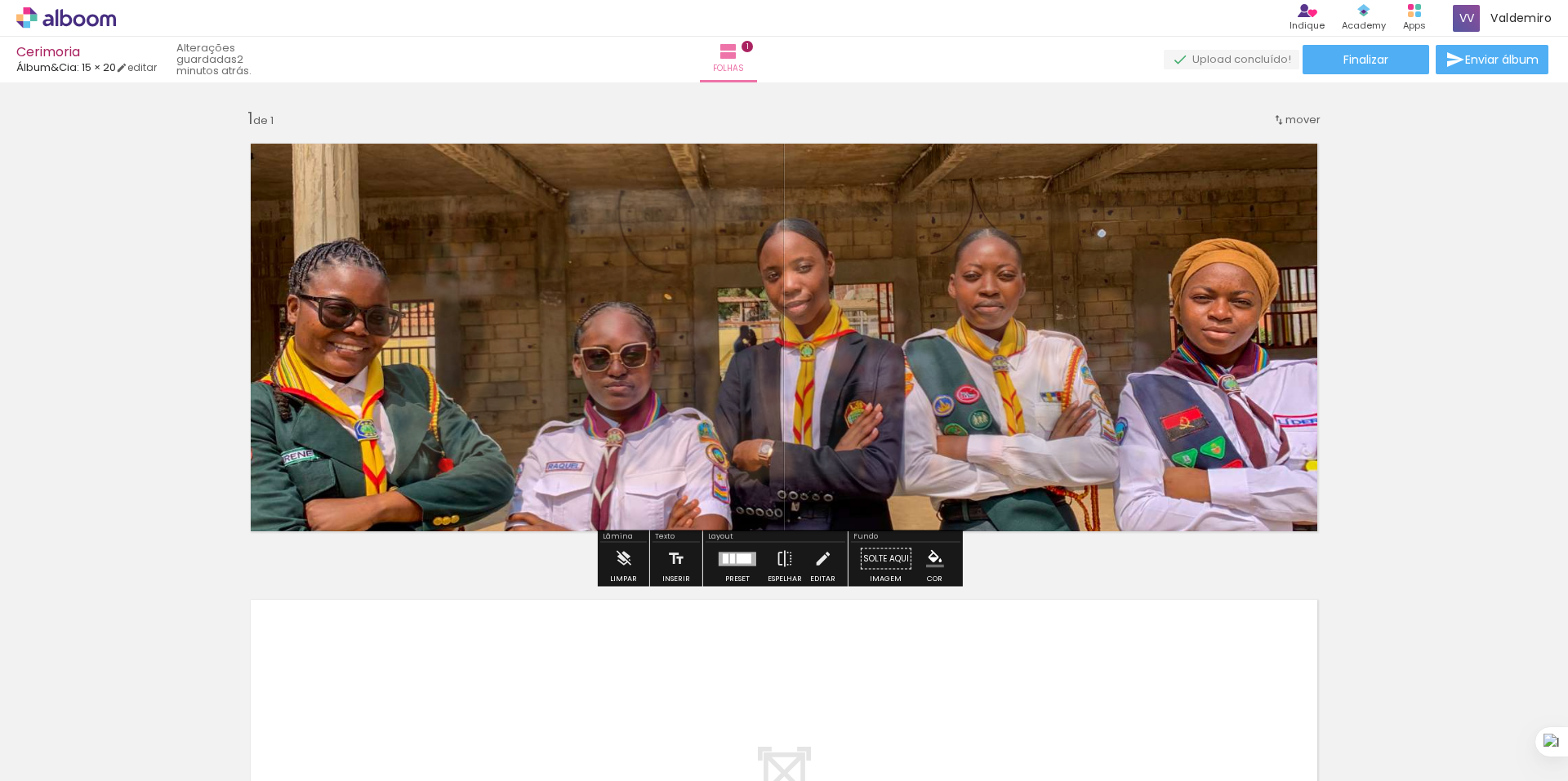
click at [884, 561] on paper-button "Solte aqui Imagem" at bounding box center [886, 563] width 59 height 41
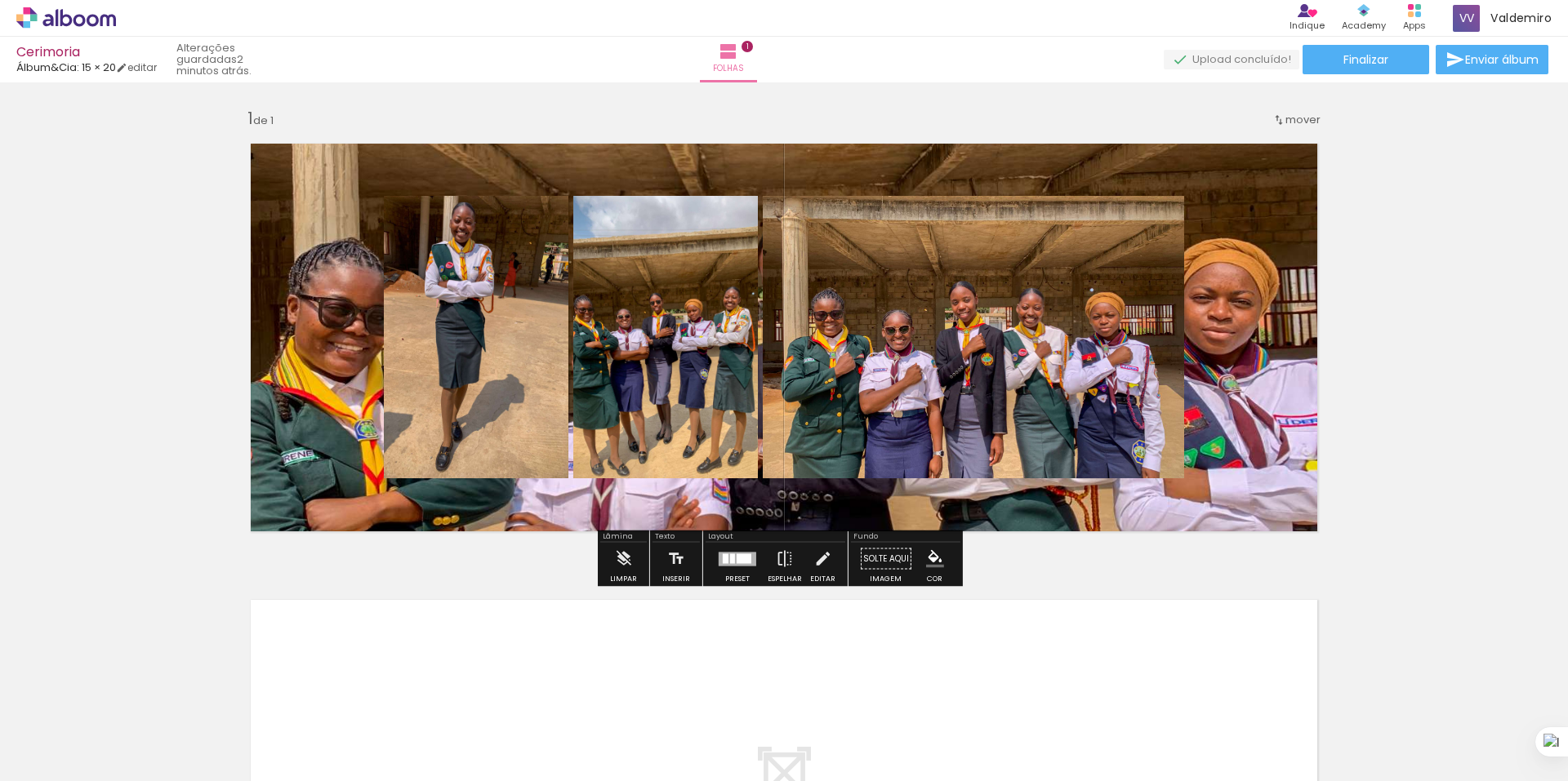
click at [884, 561] on paper-button "Solte aqui Imagem" at bounding box center [886, 563] width 59 height 41
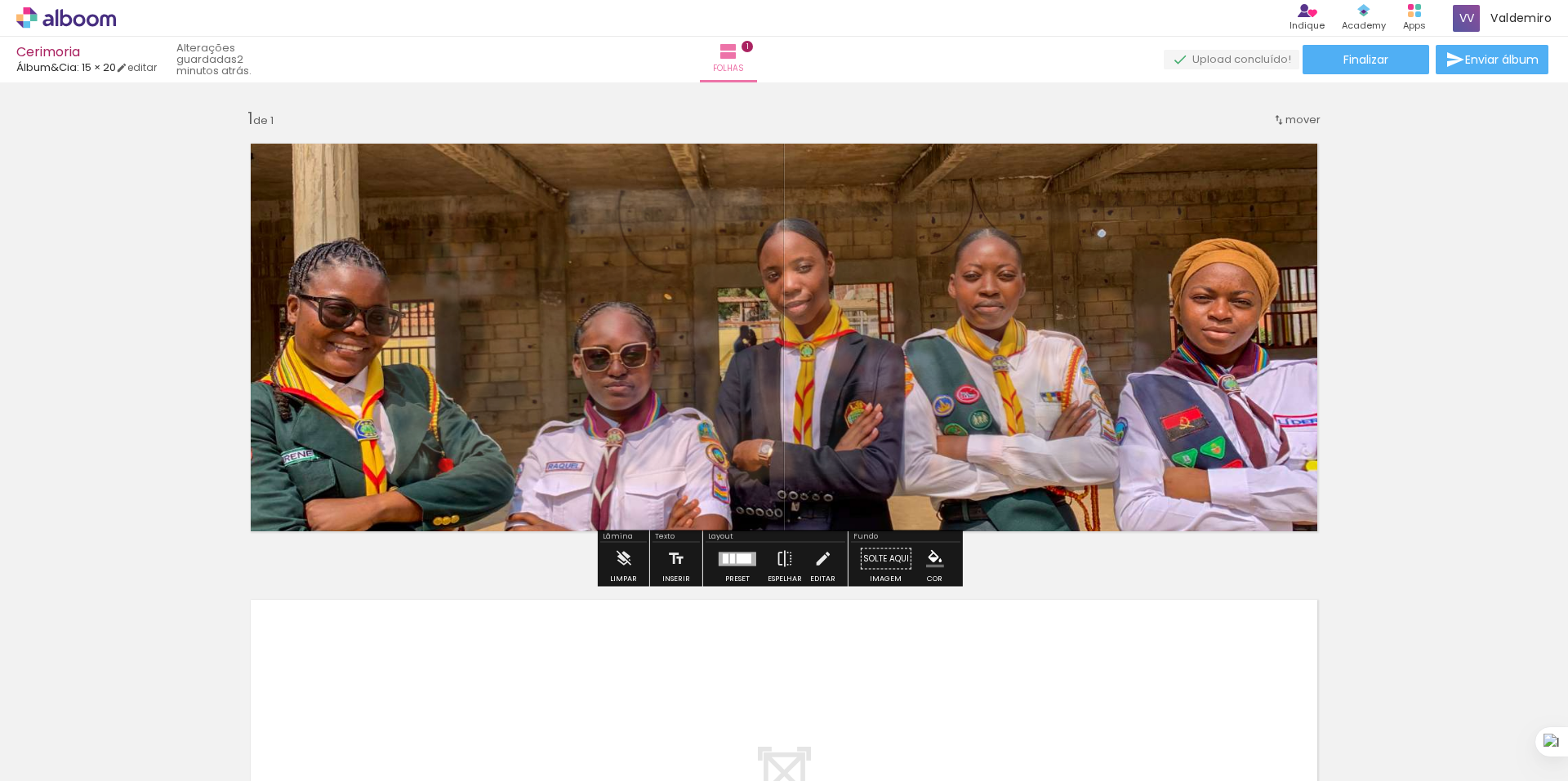
click at [1085, 340] on quentale-photo at bounding box center [784, 337] width 1095 height 416
click at [875, 563] on paper-button "Solte aqui Imagem" at bounding box center [886, 563] width 59 height 41
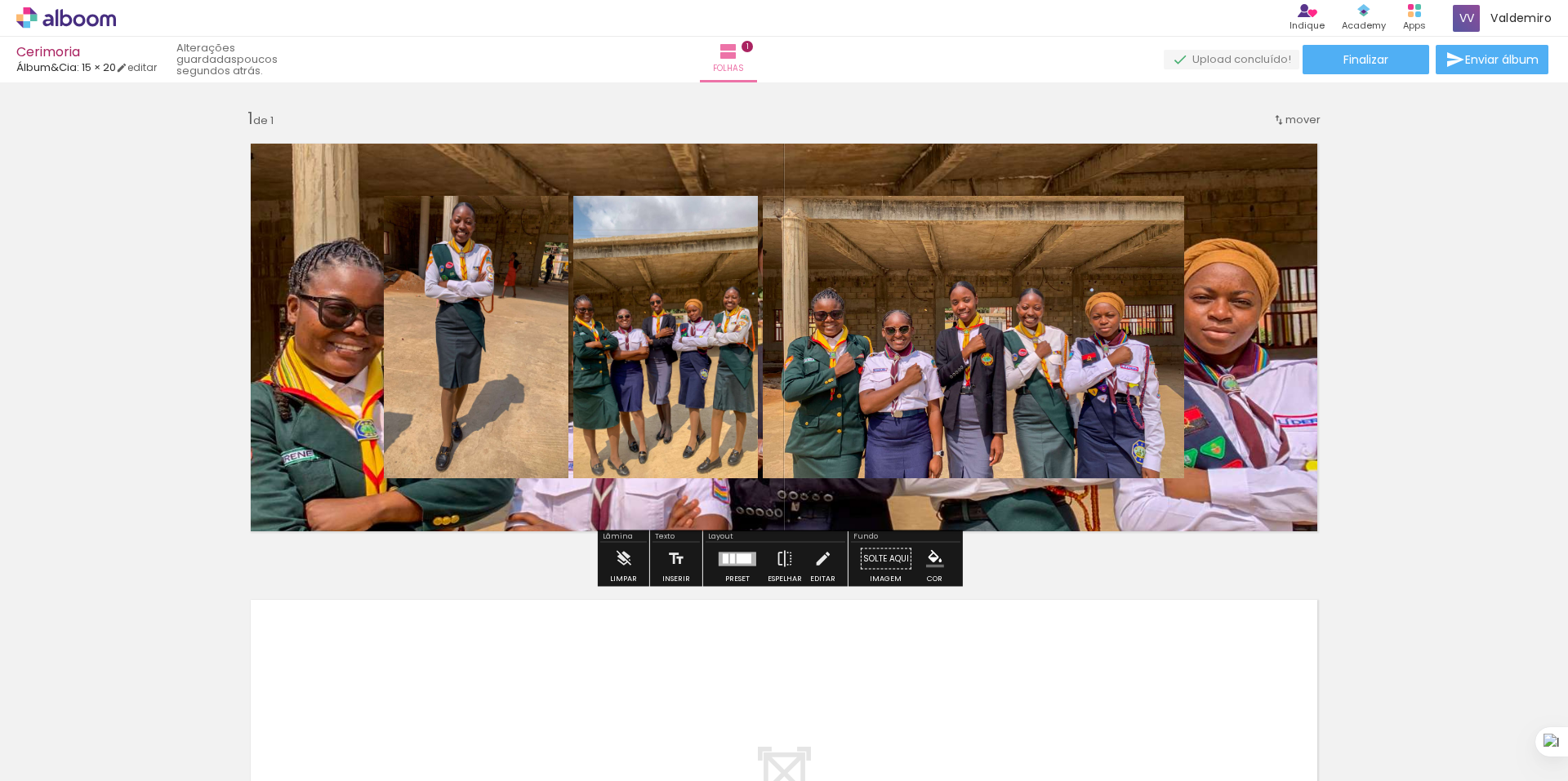
click at [321, 474] on quentale-layouter at bounding box center [784, 337] width 1095 height 416
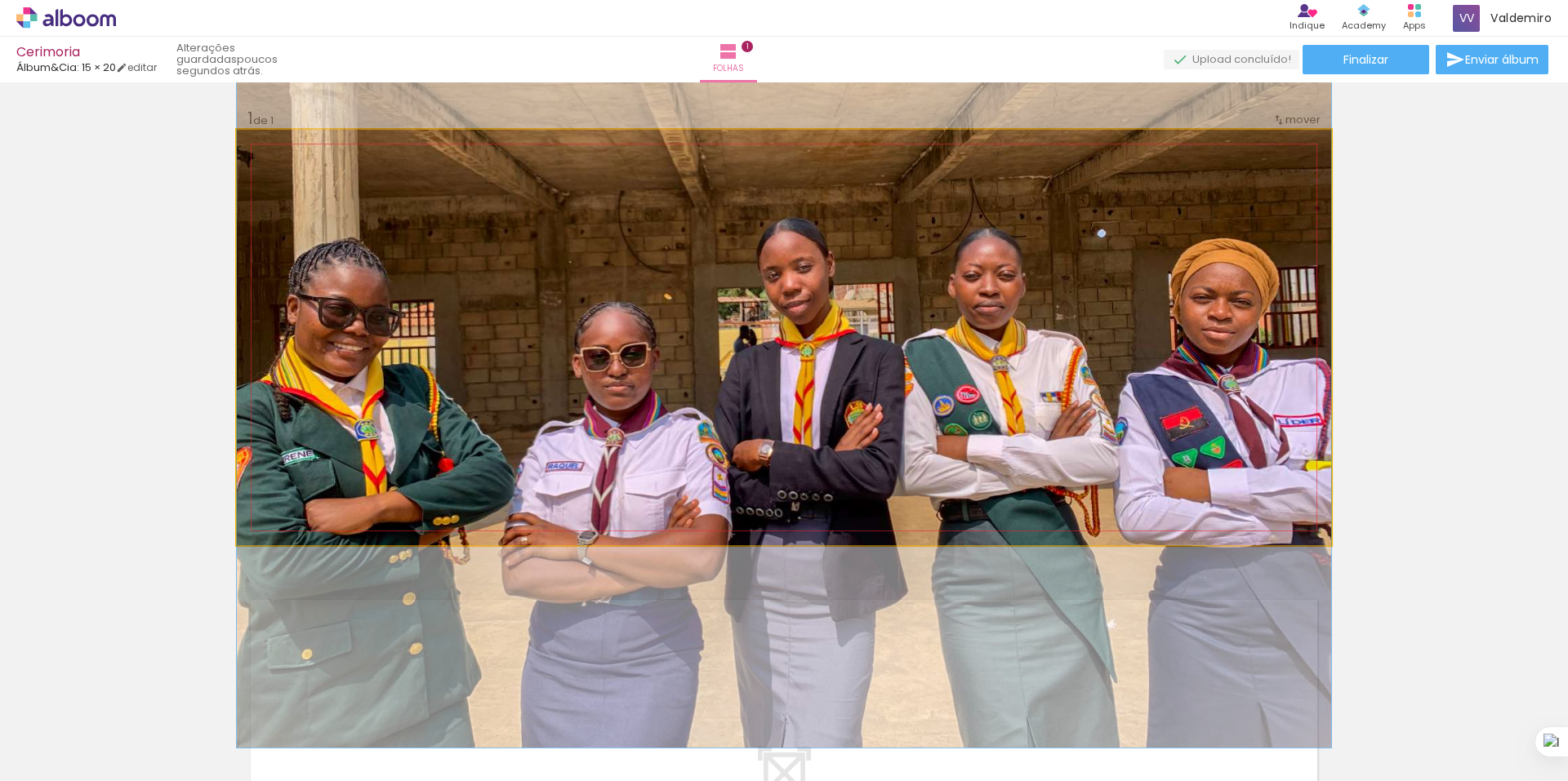
click at [321, 474] on quentale-photo at bounding box center [784, 337] width 1095 height 416
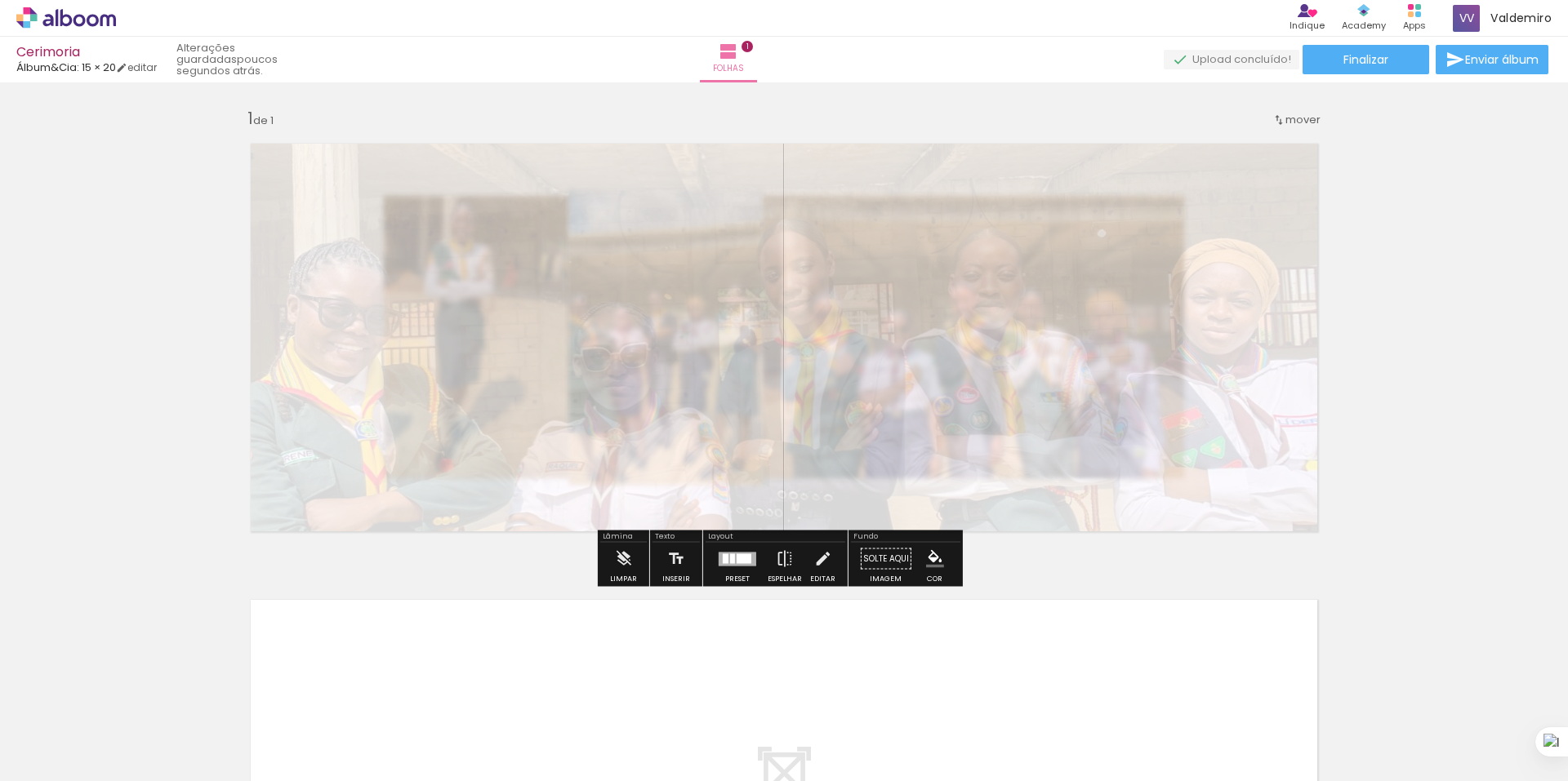
drag, startPoint x: 428, startPoint y: 171, endPoint x: 418, endPoint y: 178, distance: 12.2
click at [418, 178] on div at bounding box center [446, 171] width 64 height 26
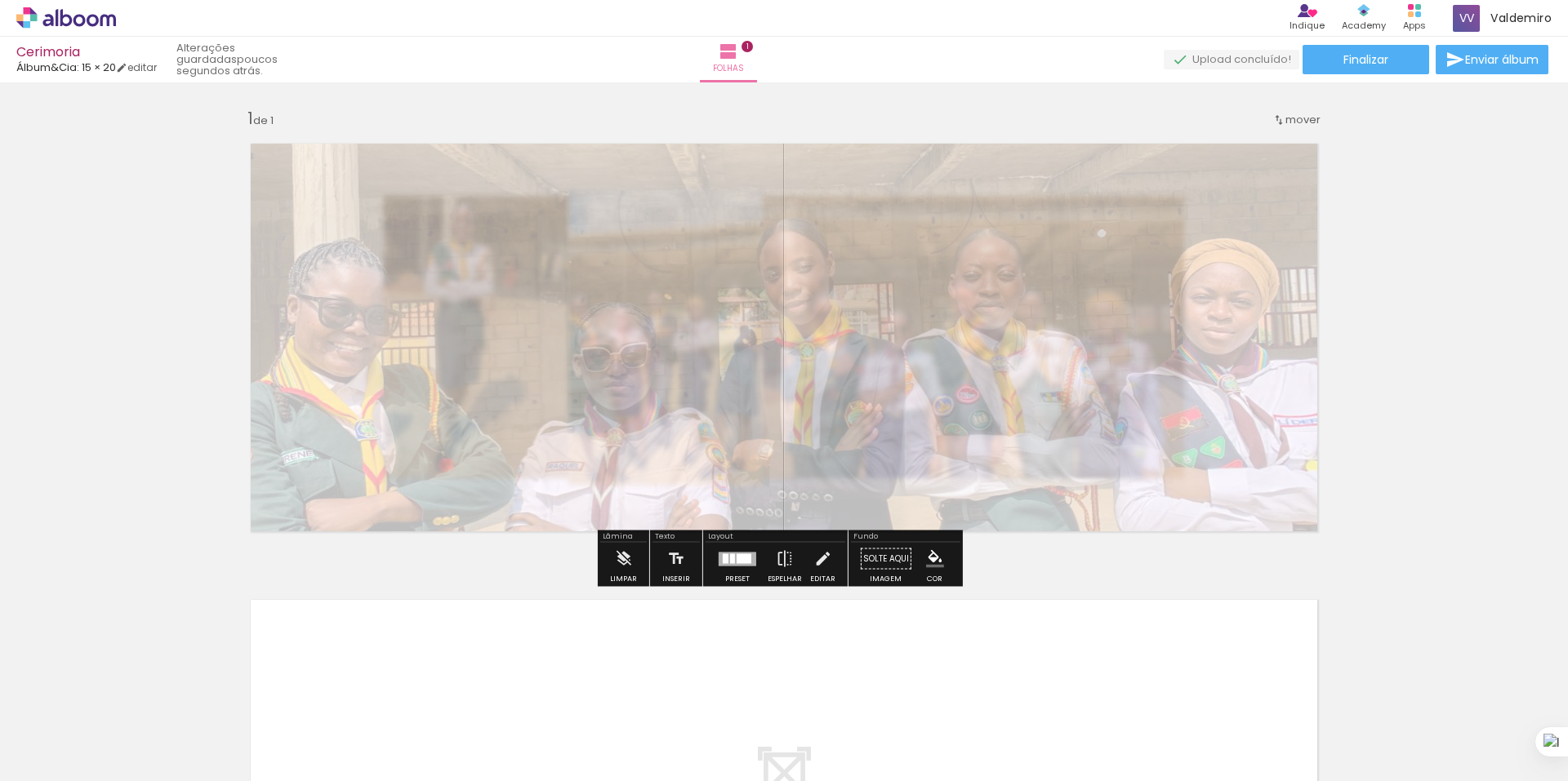
type paper-slider "25"
click at [428, 179] on div at bounding box center [429, 171] width 26 height 26
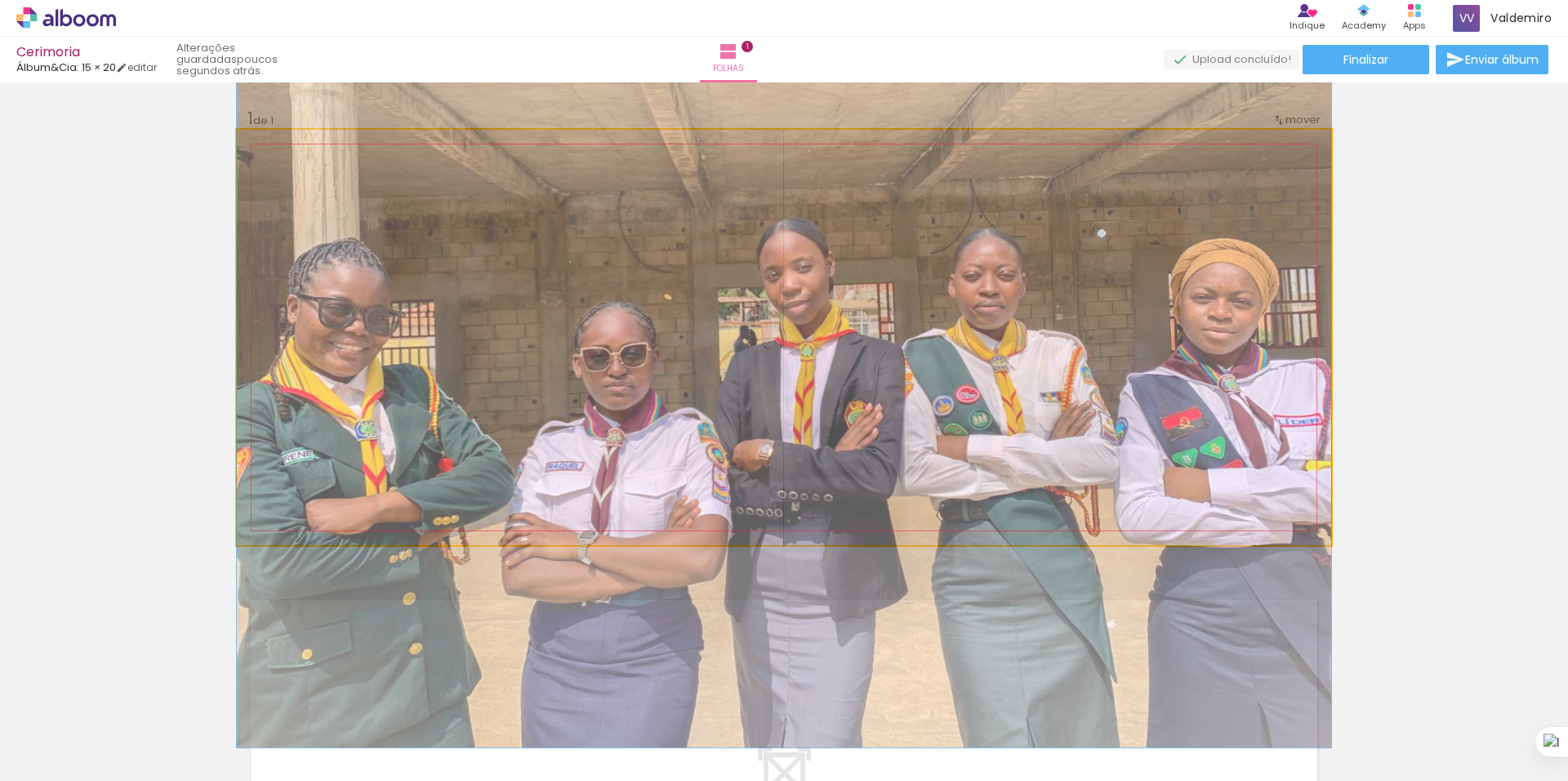
click at [778, 220] on quentale-photo at bounding box center [784, 337] width 1095 height 416
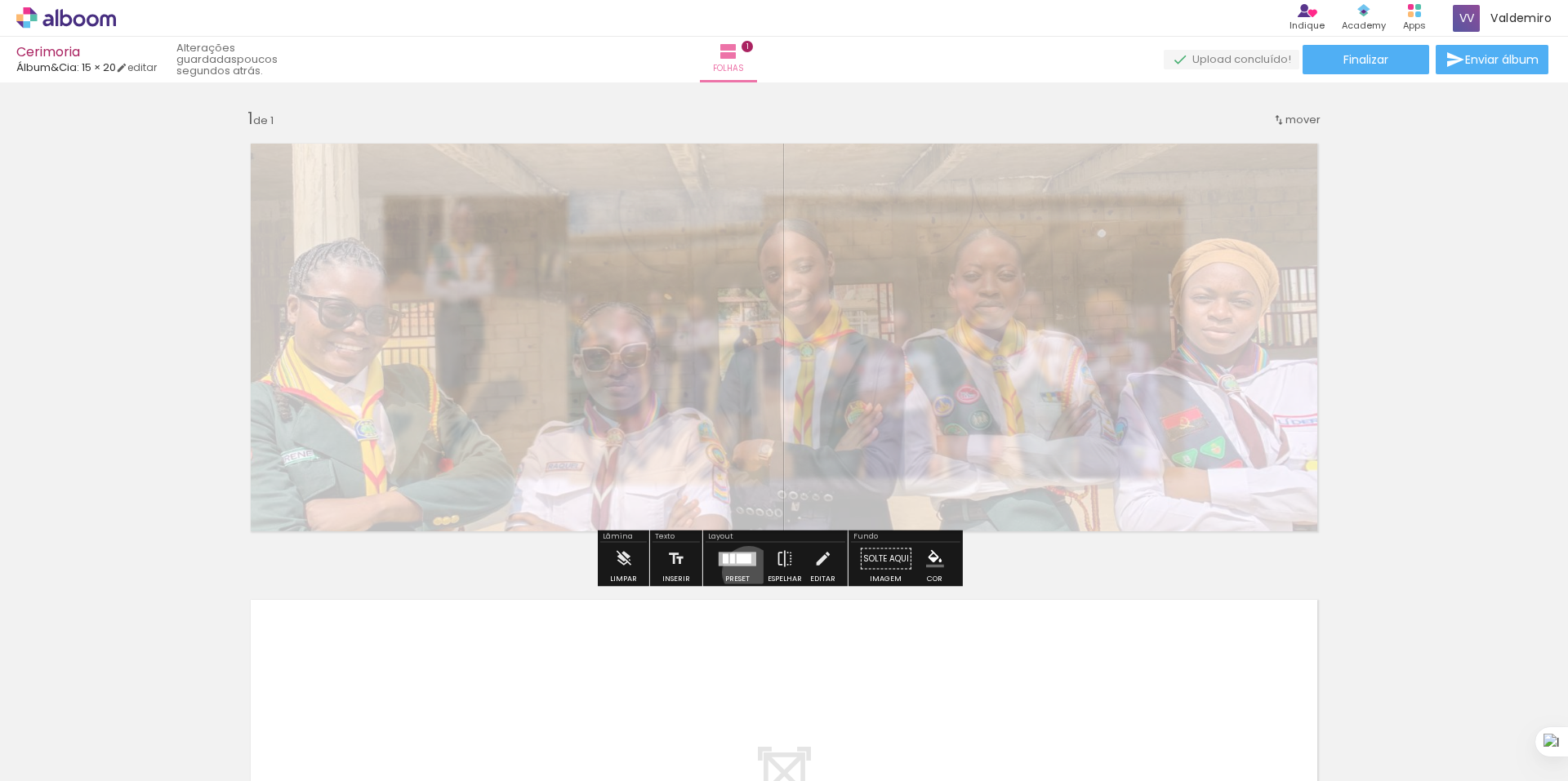
click at [744, 572] on div at bounding box center [737, 559] width 44 height 32
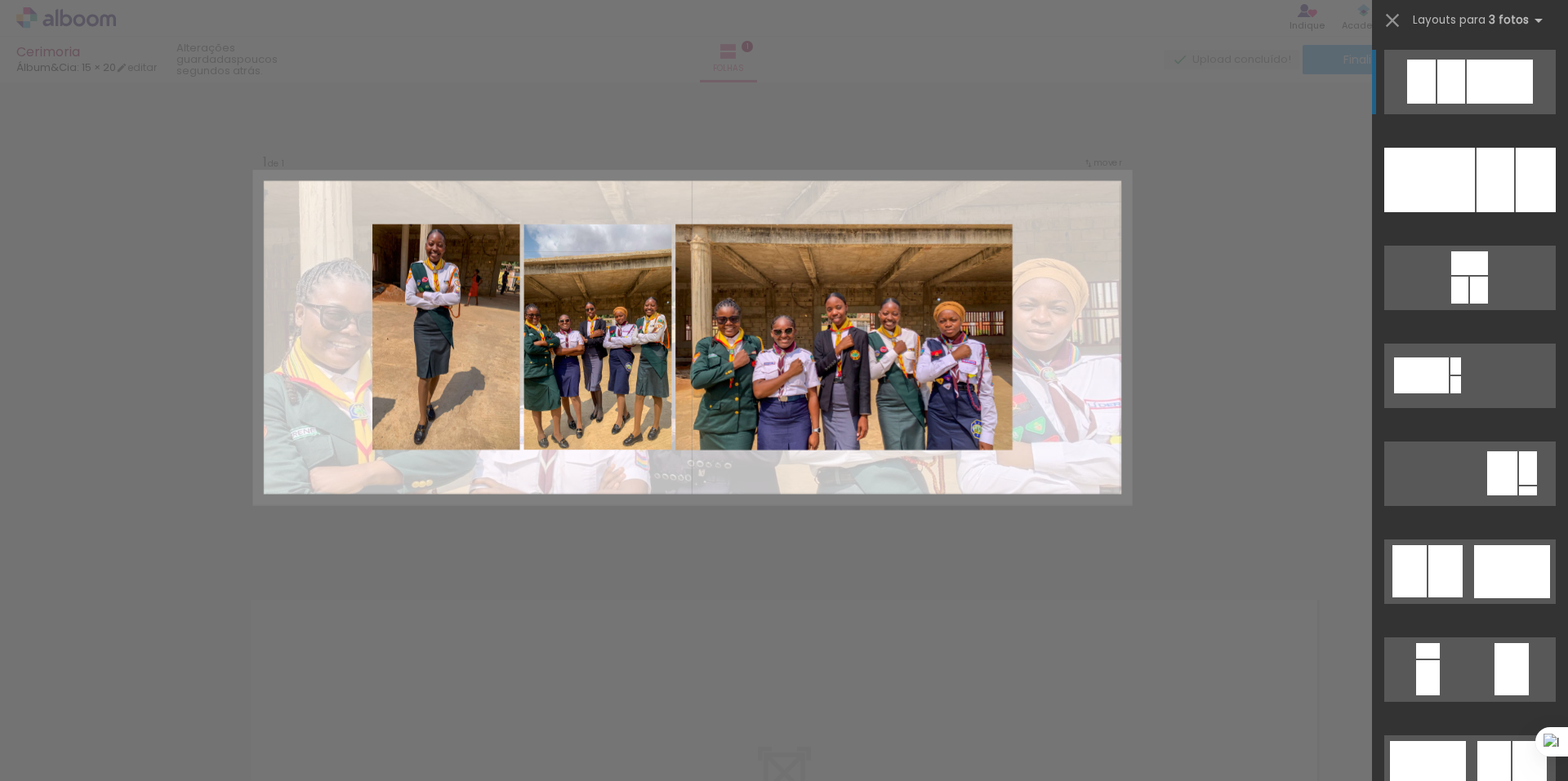
click at [1249, 241] on div "Confirmar Cancelar" at bounding box center [784, 559] width 1568 height 952
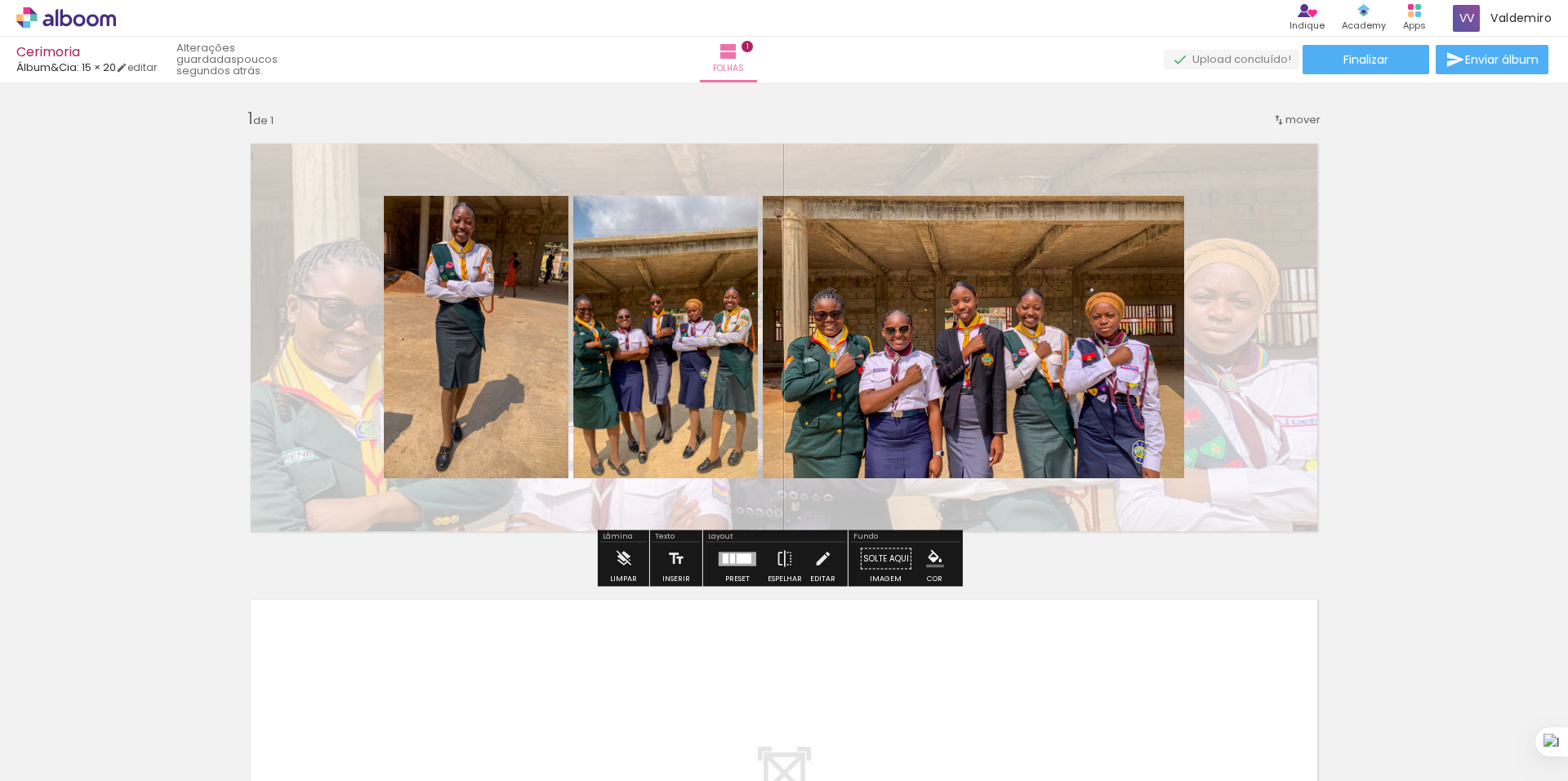
click at [1464, 231] on div "Inserir folha 1 de 1" at bounding box center [784, 544] width 1568 height 913
click at [1439, 242] on div "Inserir folha 1 de 1" at bounding box center [784, 544] width 1568 height 913
click at [1464, 60] on span "Enviar álbum" at bounding box center [1501, 59] width 74 height 12
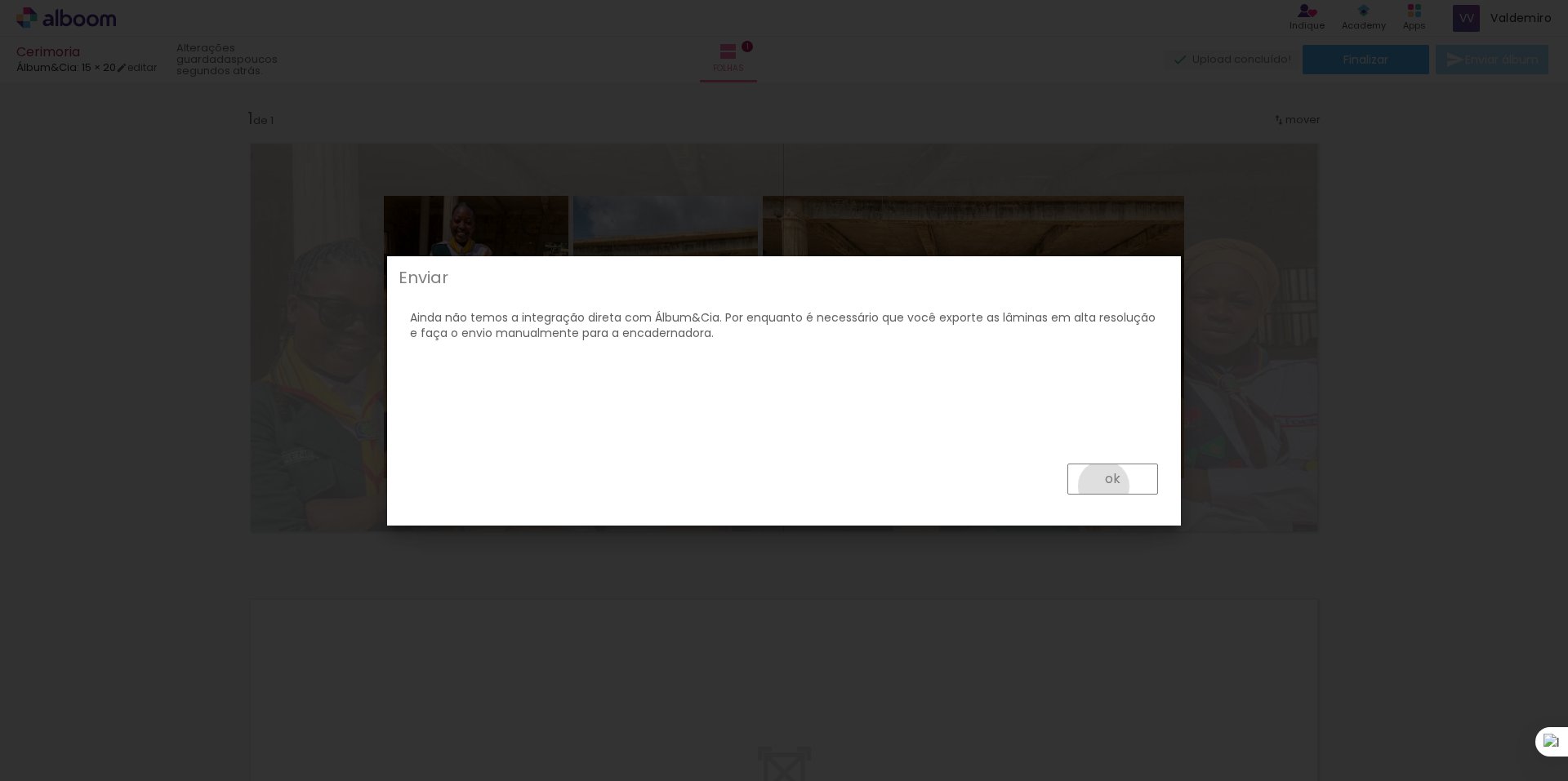
click at [1104, 487] on paper-button "ok" at bounding box center [1113, 479] width 91 height 31
